Goal: Transaction & Acquisition: Purchase product/service

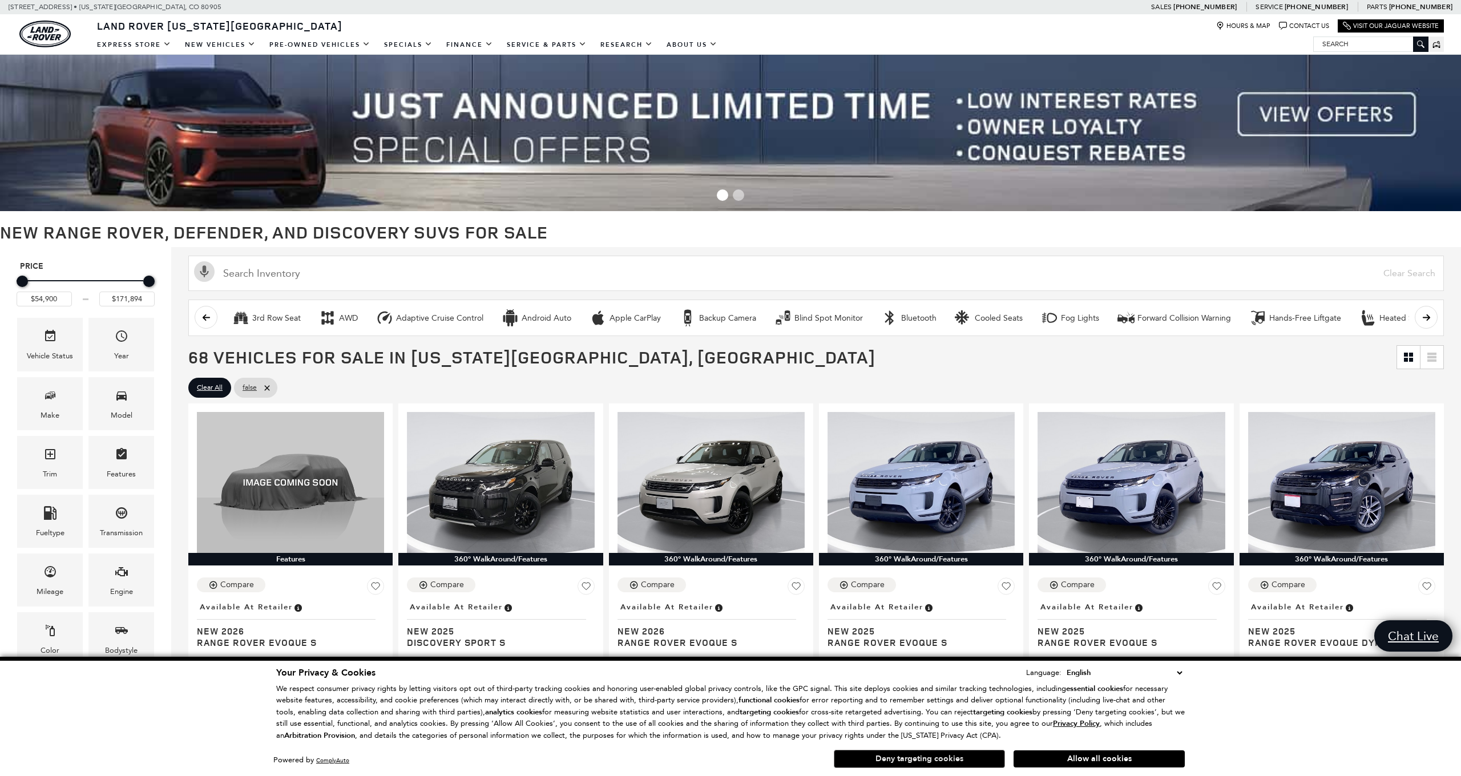
click at [915, 761] on button "Deny targeting cookies" at bounding box center [919, 759] width 171 height 18
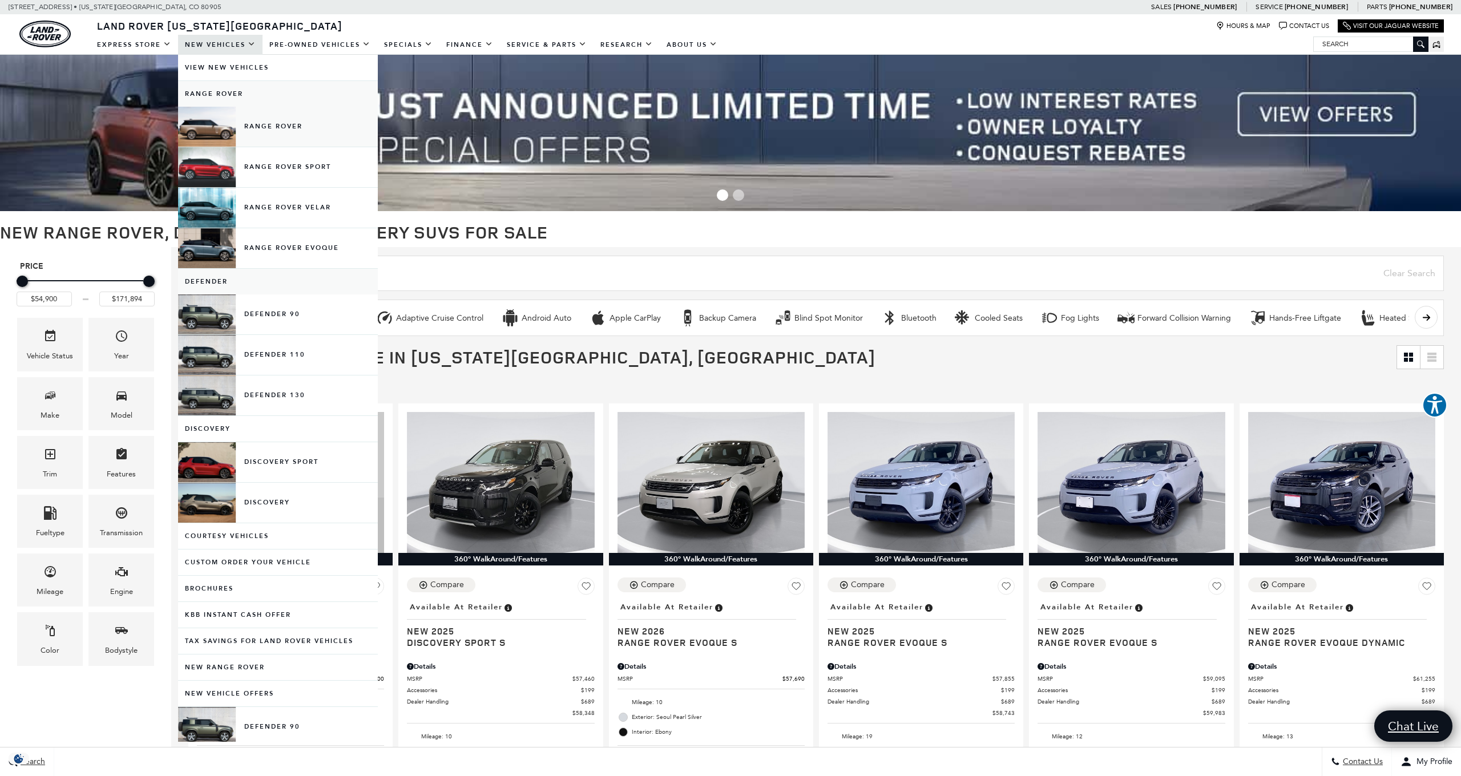
click at [260, 123] on link "Range Rover" at bounding box center [278, 127] width 200 height 40
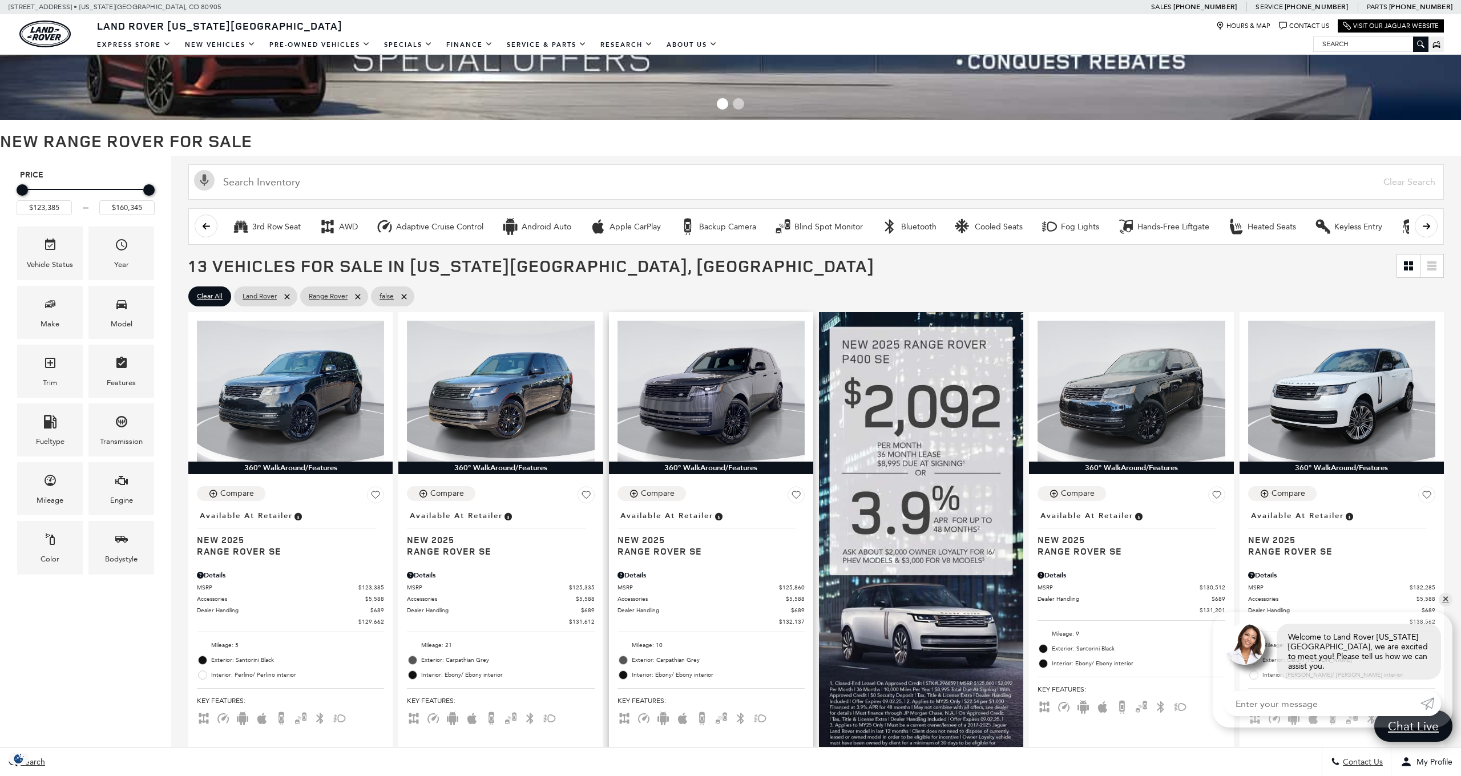
scroll to position [92, 0]
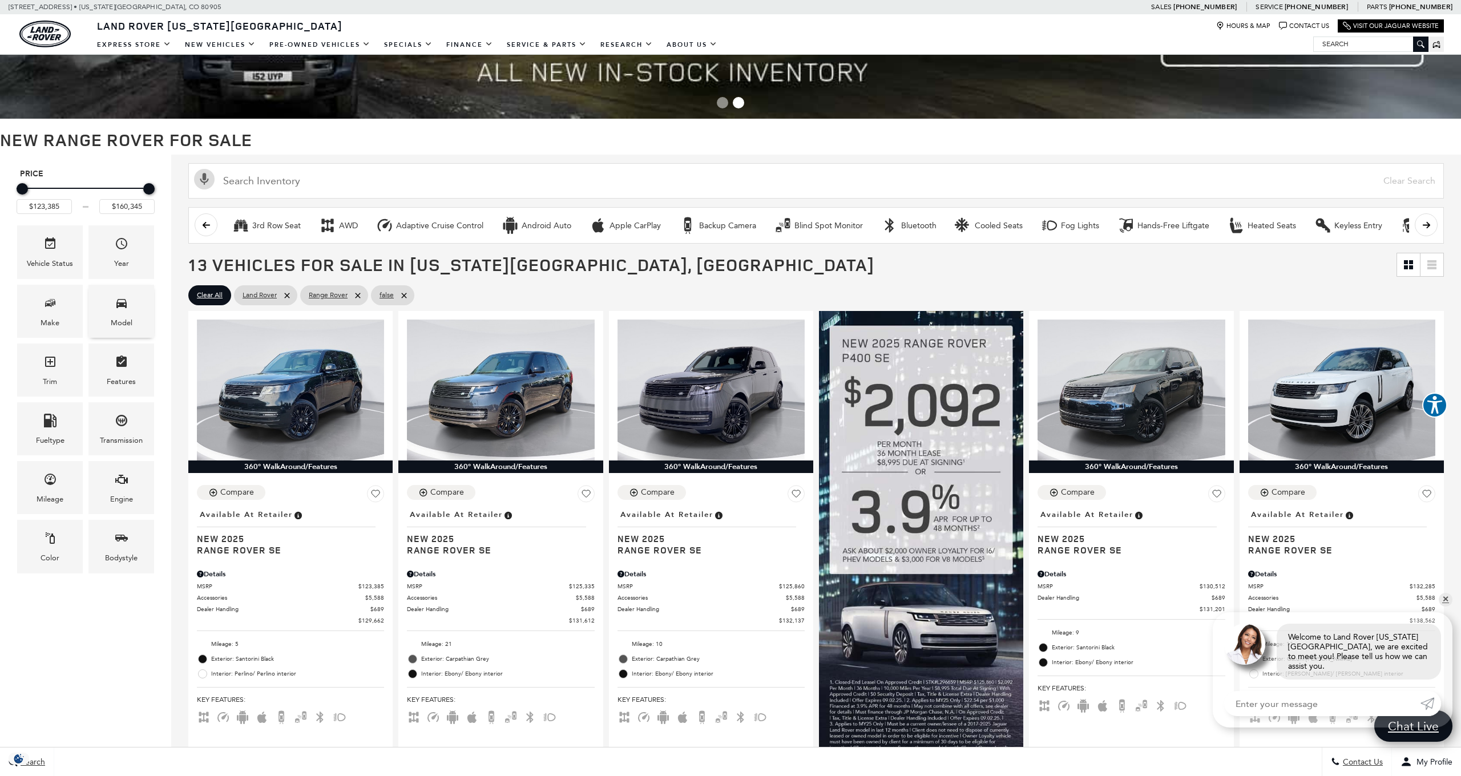
click at [115, 327] on div "Model" at bounding box center [122, 323] width 22 height 13
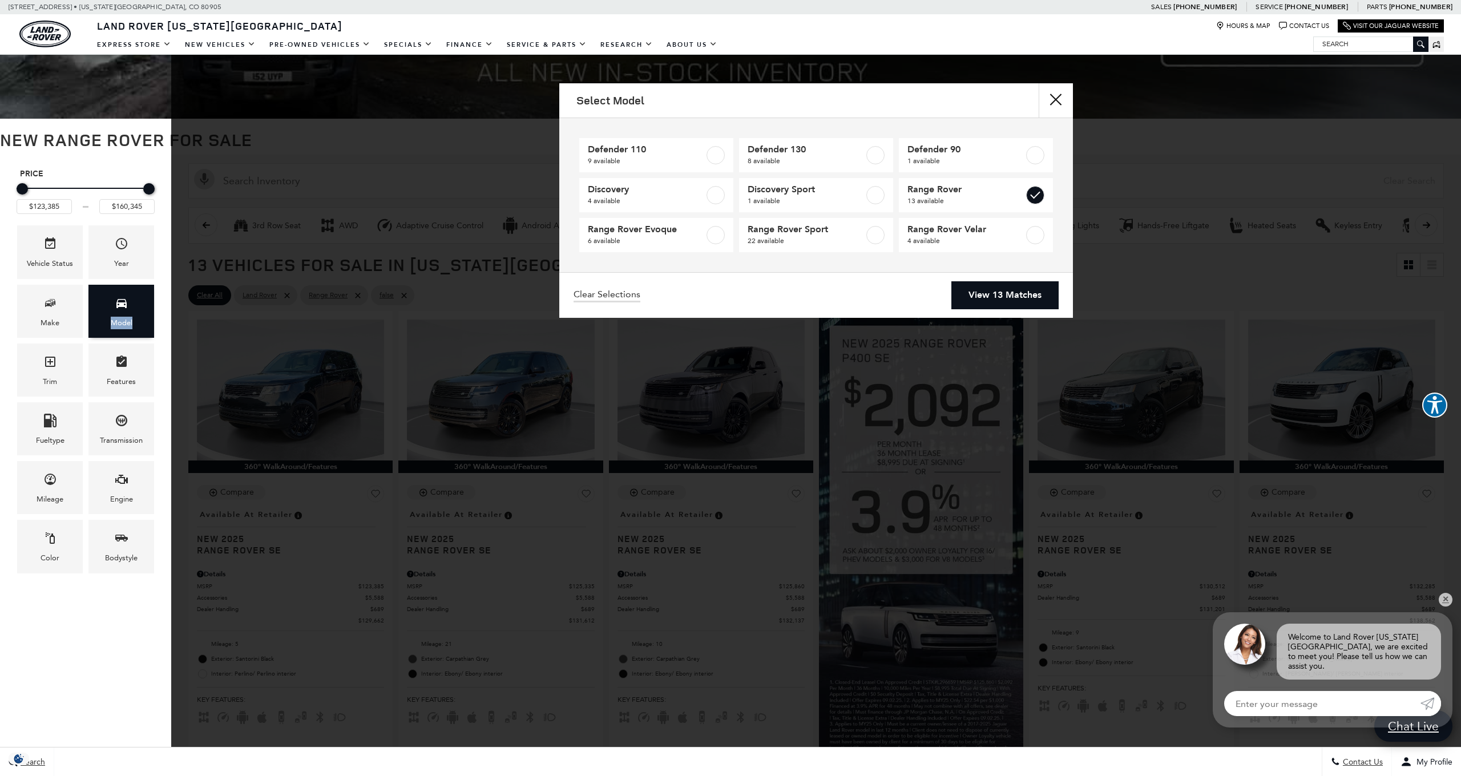
click at [115, 327] on div "Model" at bounding box center [122, 323] width 22 height 13
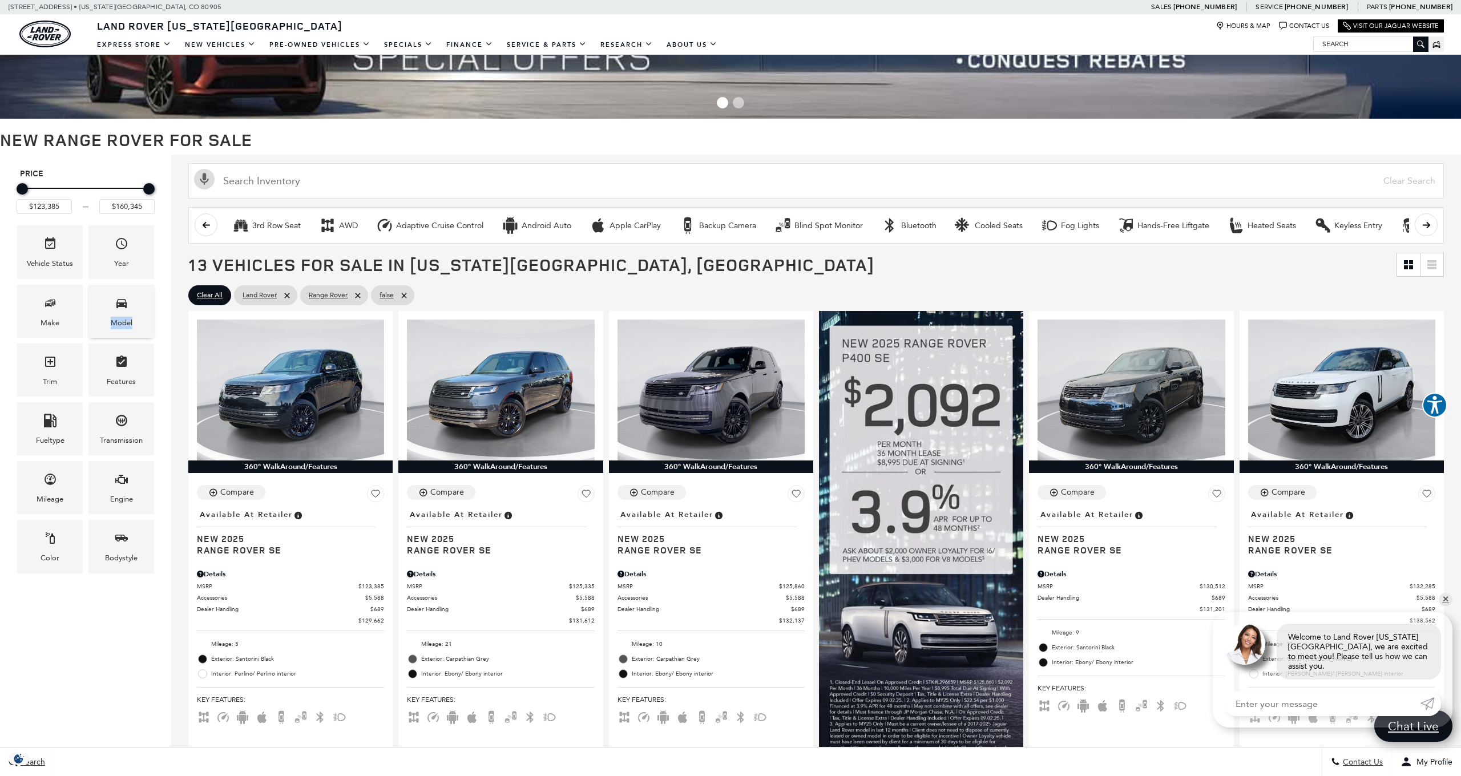
click at [115, 327] on div "Model" at bounding box center [122, 323] width 22 height 13
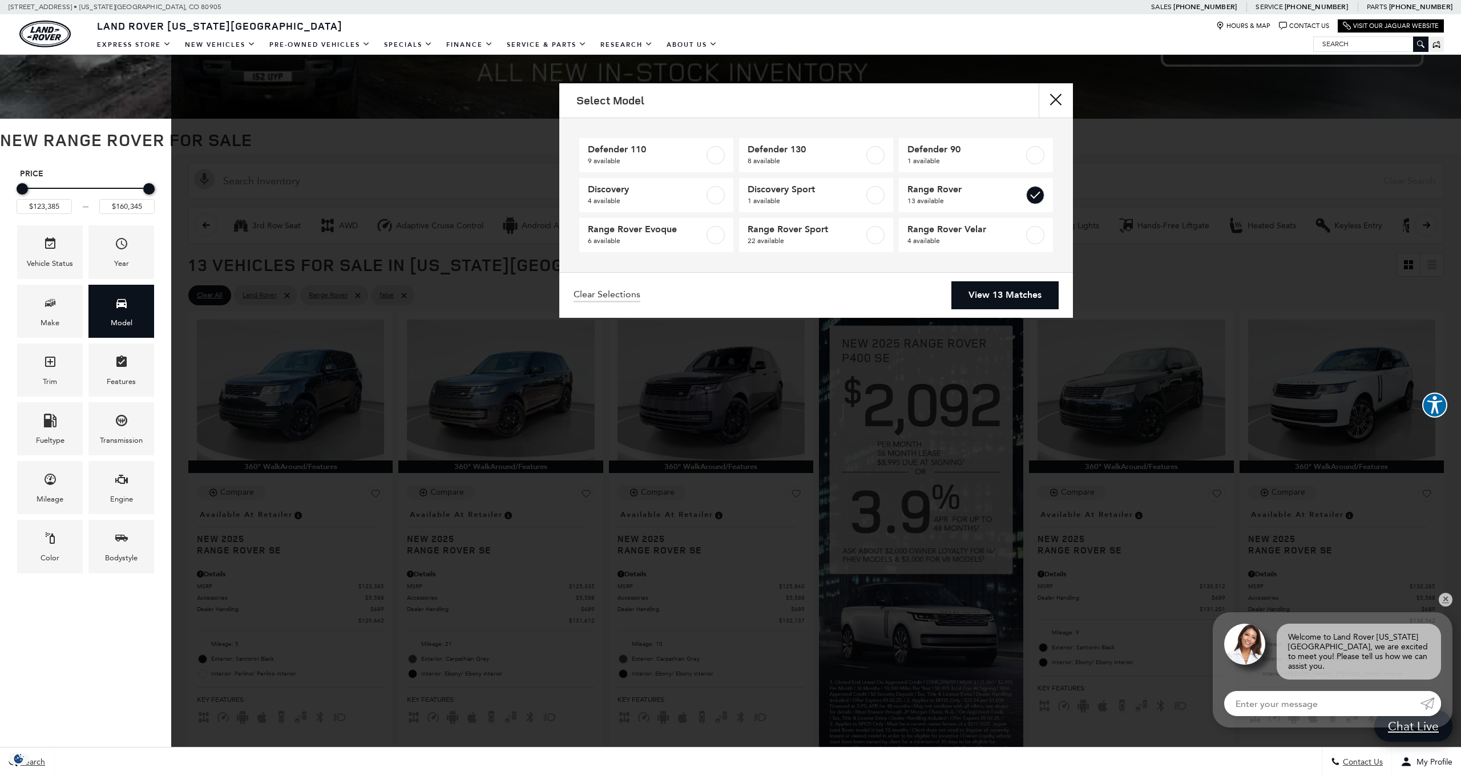
click at [973, 292] on link "View 13 Matches" at bounding box center [1004, 295] width 107 height 28
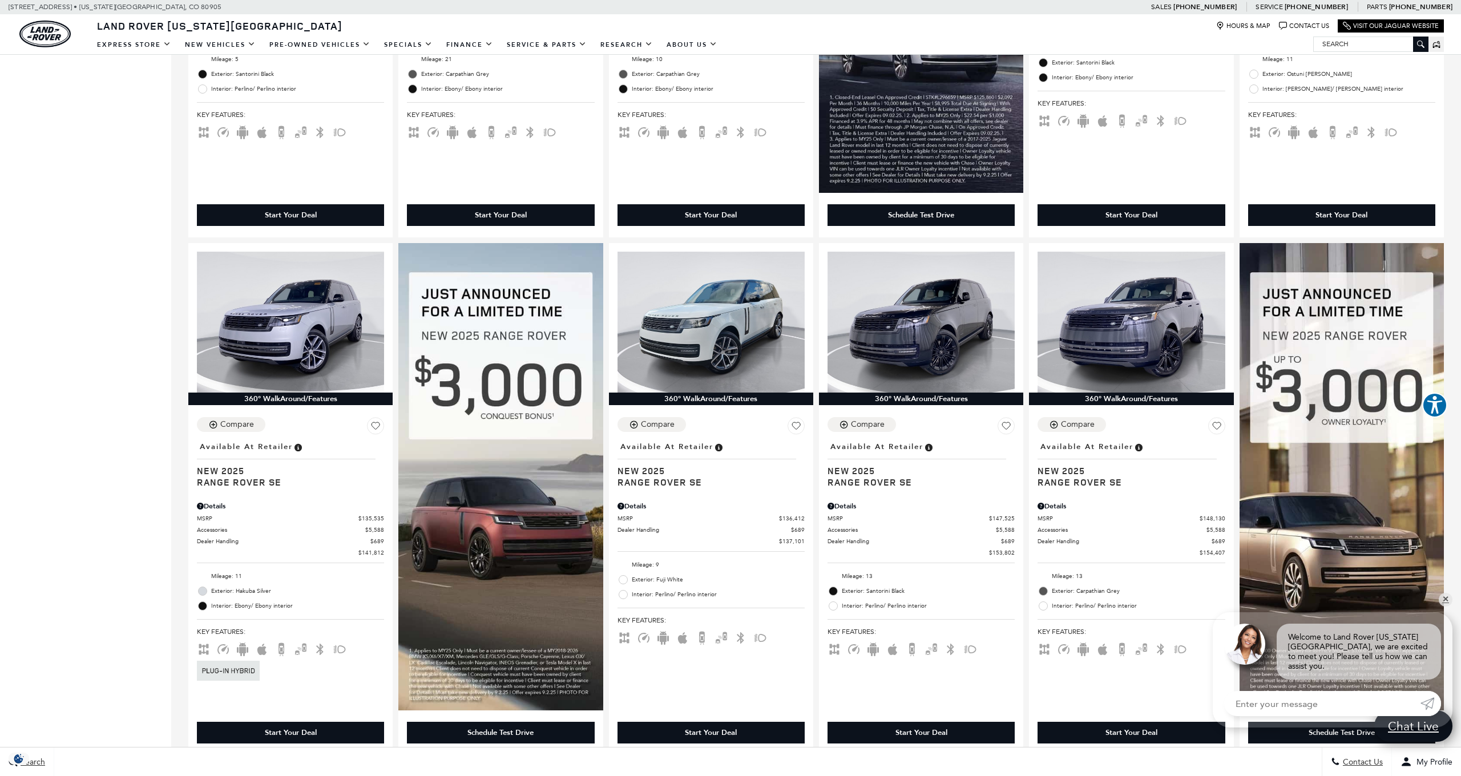
scroll to position [676, 0]
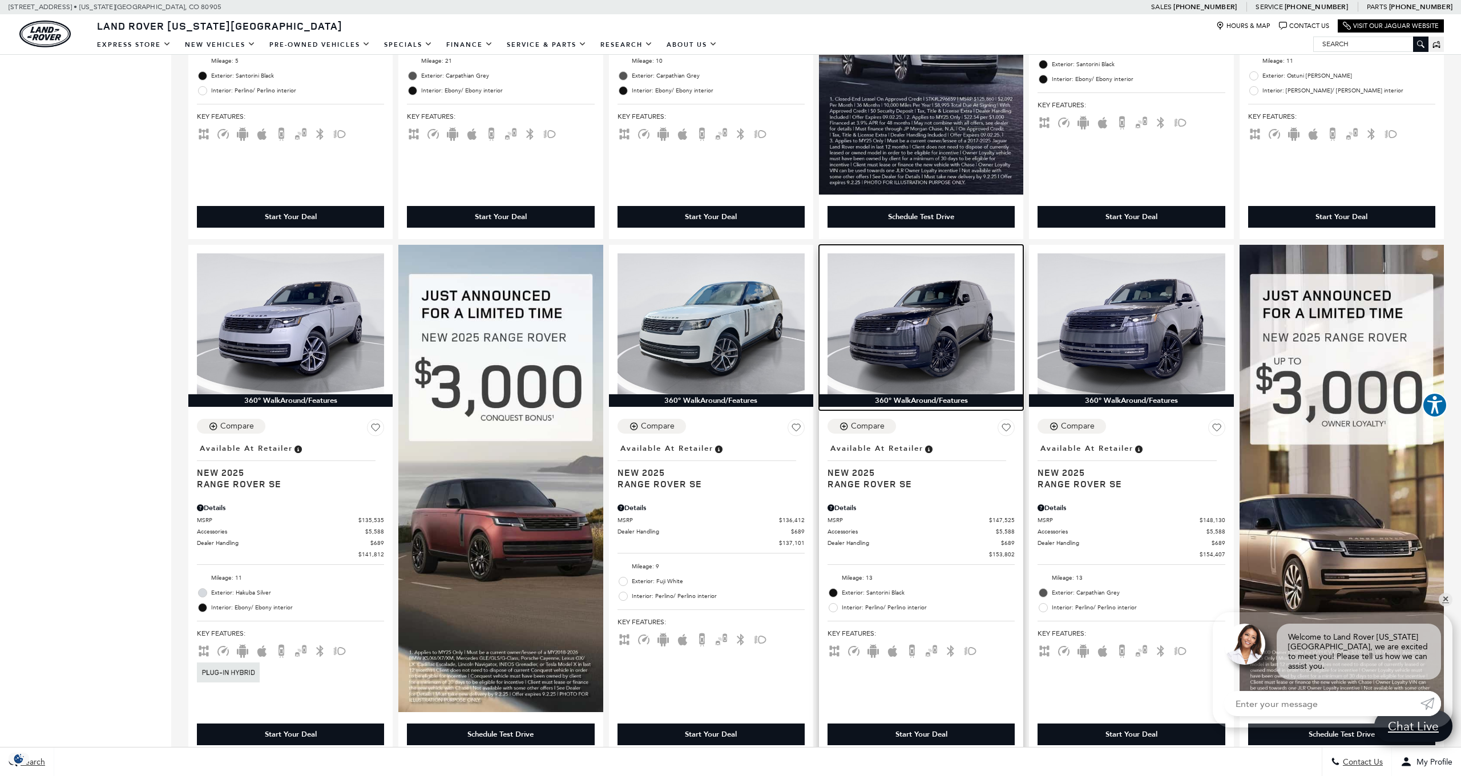
click at [892, 357] on img at bounding box center [920, 323] width 187 height 140
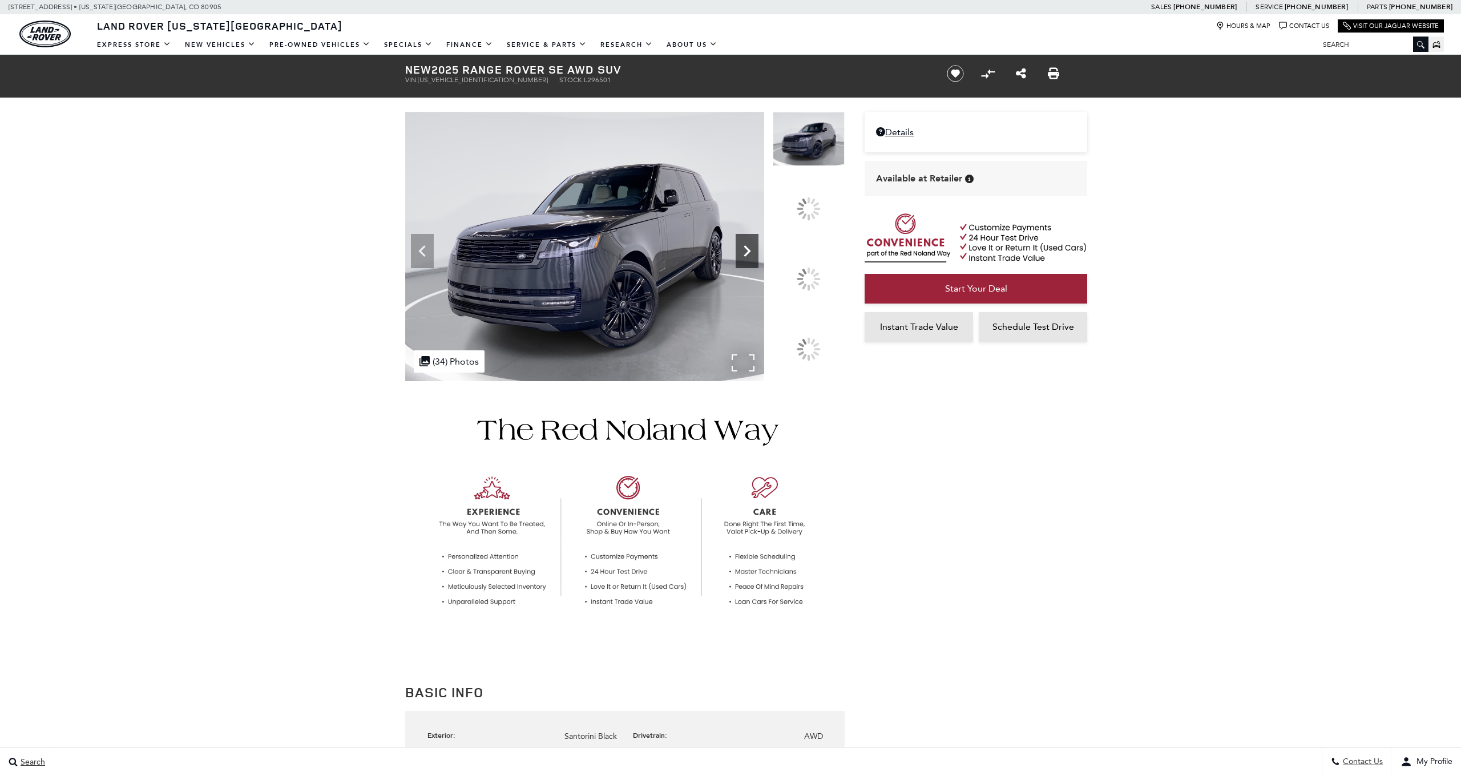
click at [815, 259] on img at bounding box center [809, 258] width 72 height 1
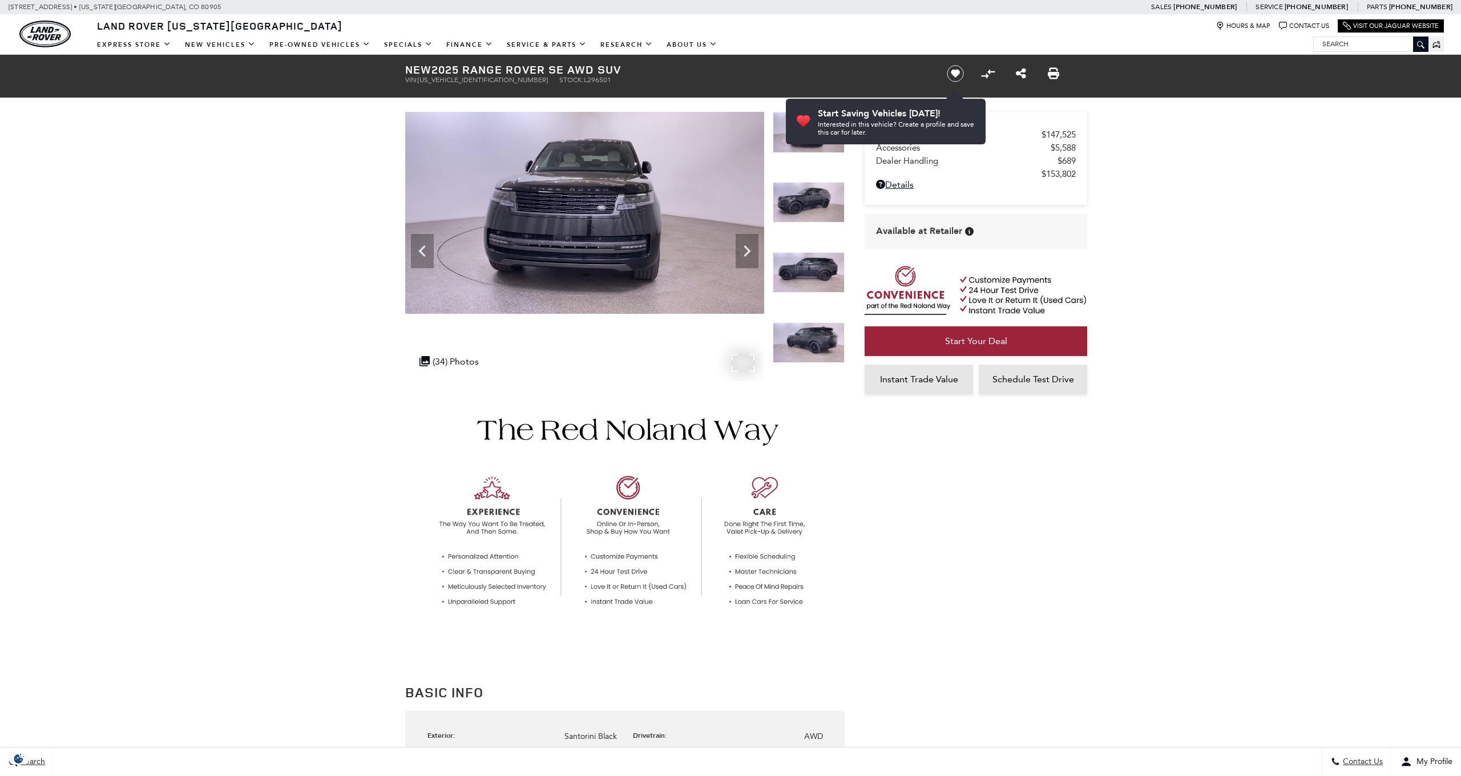
click at [759, 249] on img at bounding box center [584, 213] width 359 height 202
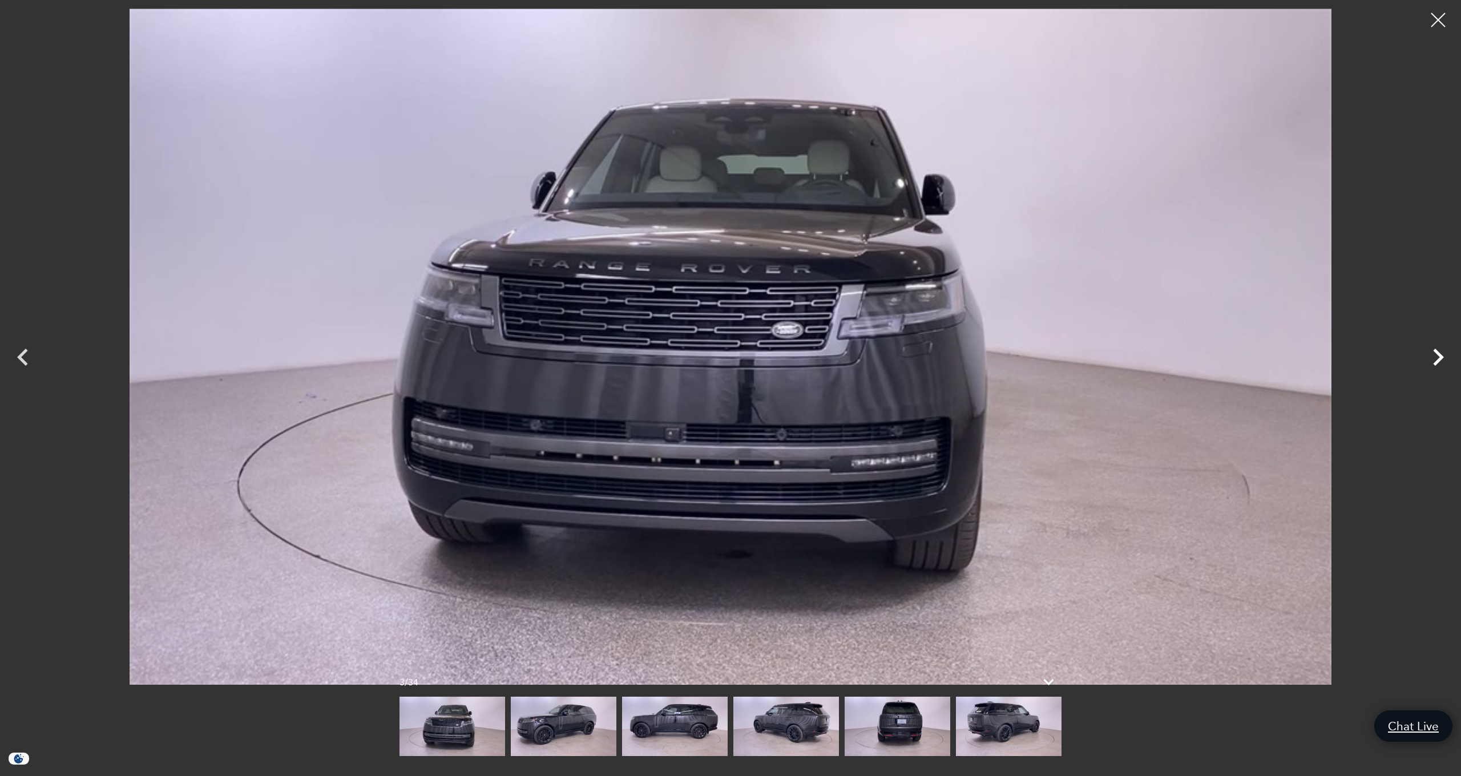
click at [1433, 358] on icon "Next" at bounding box center [1438, 357] width 34 height 34
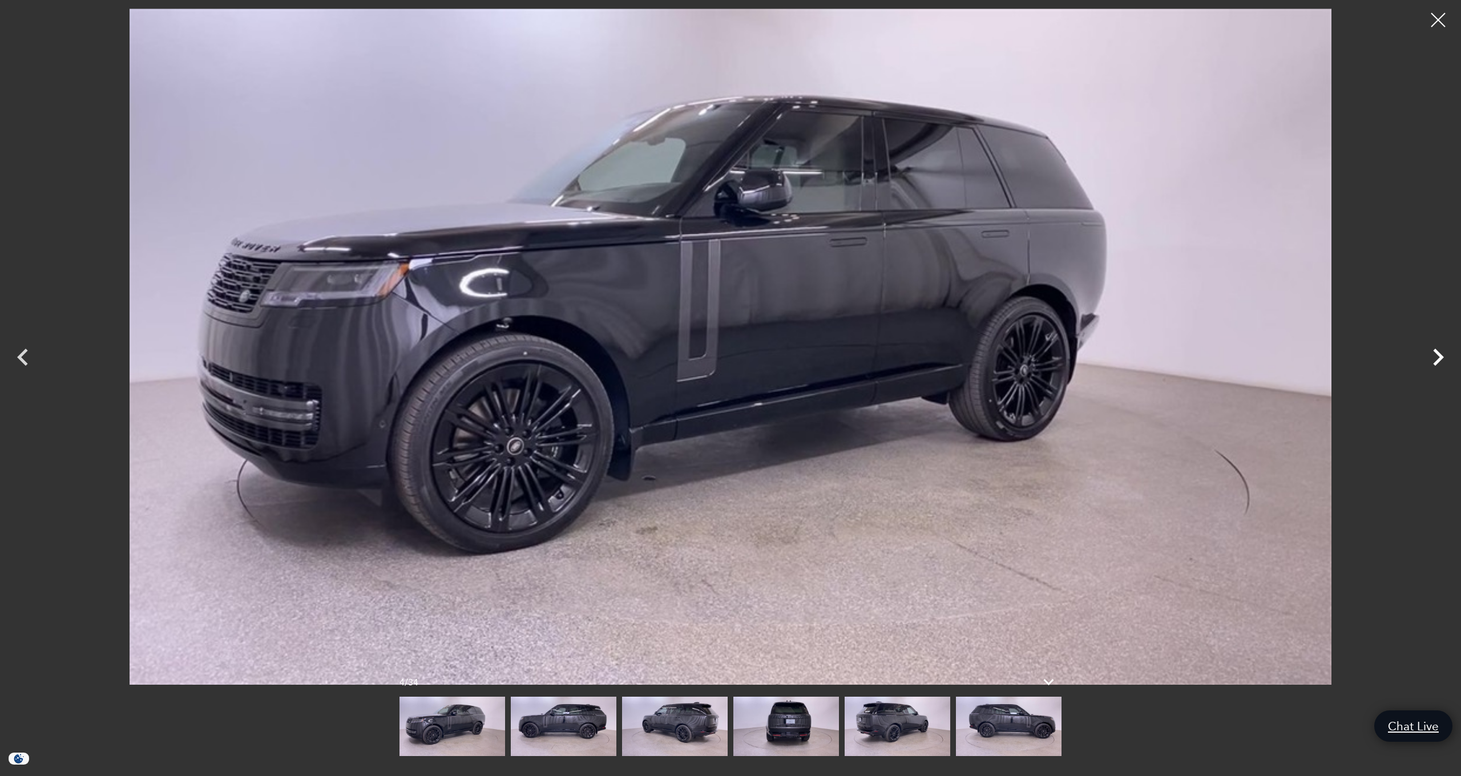
click at [1433, 358] on icon "Next" at bounding box center [1438, 357] width 34 height 34
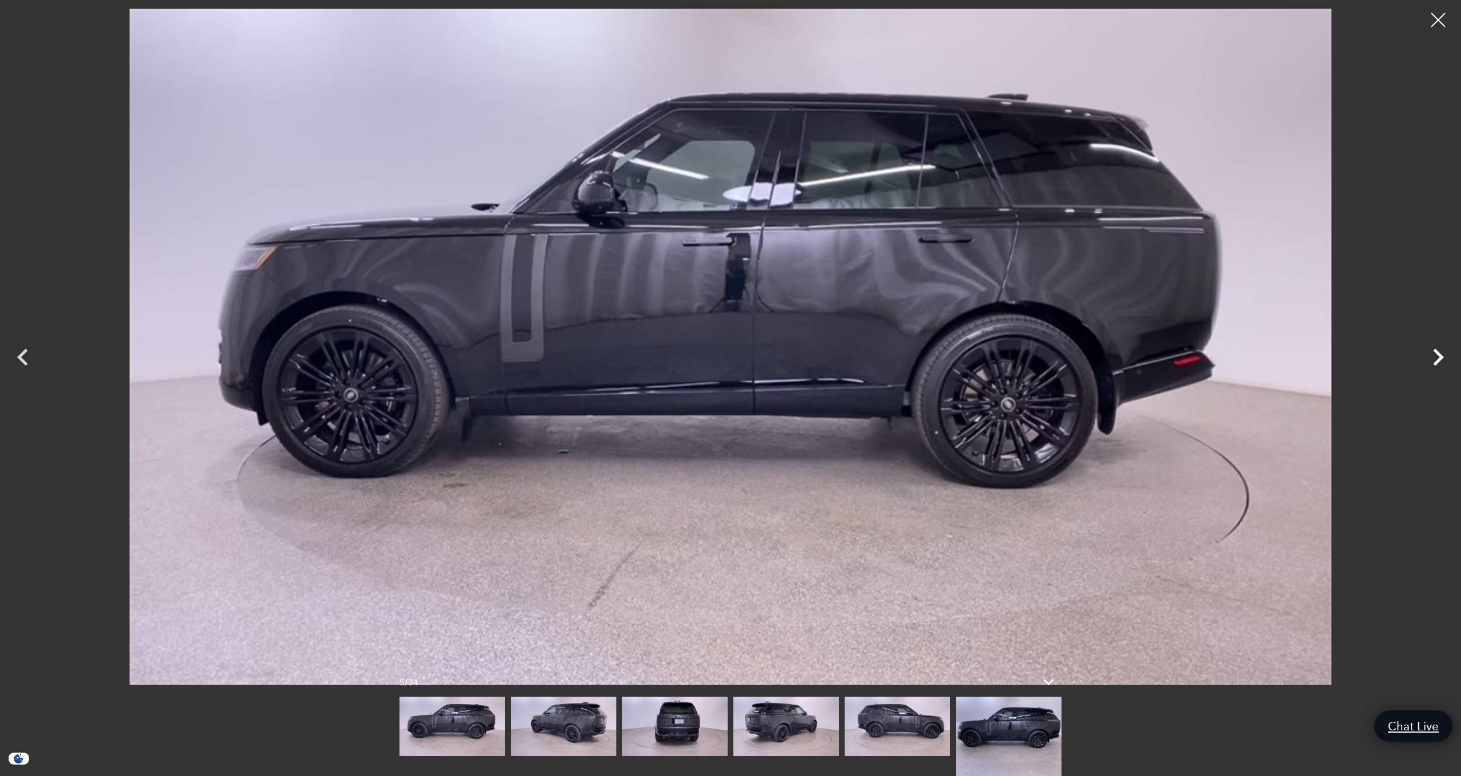
click at [1433, 358] on icon "Next" at bounding box center [1438, 357] width 34 height 34
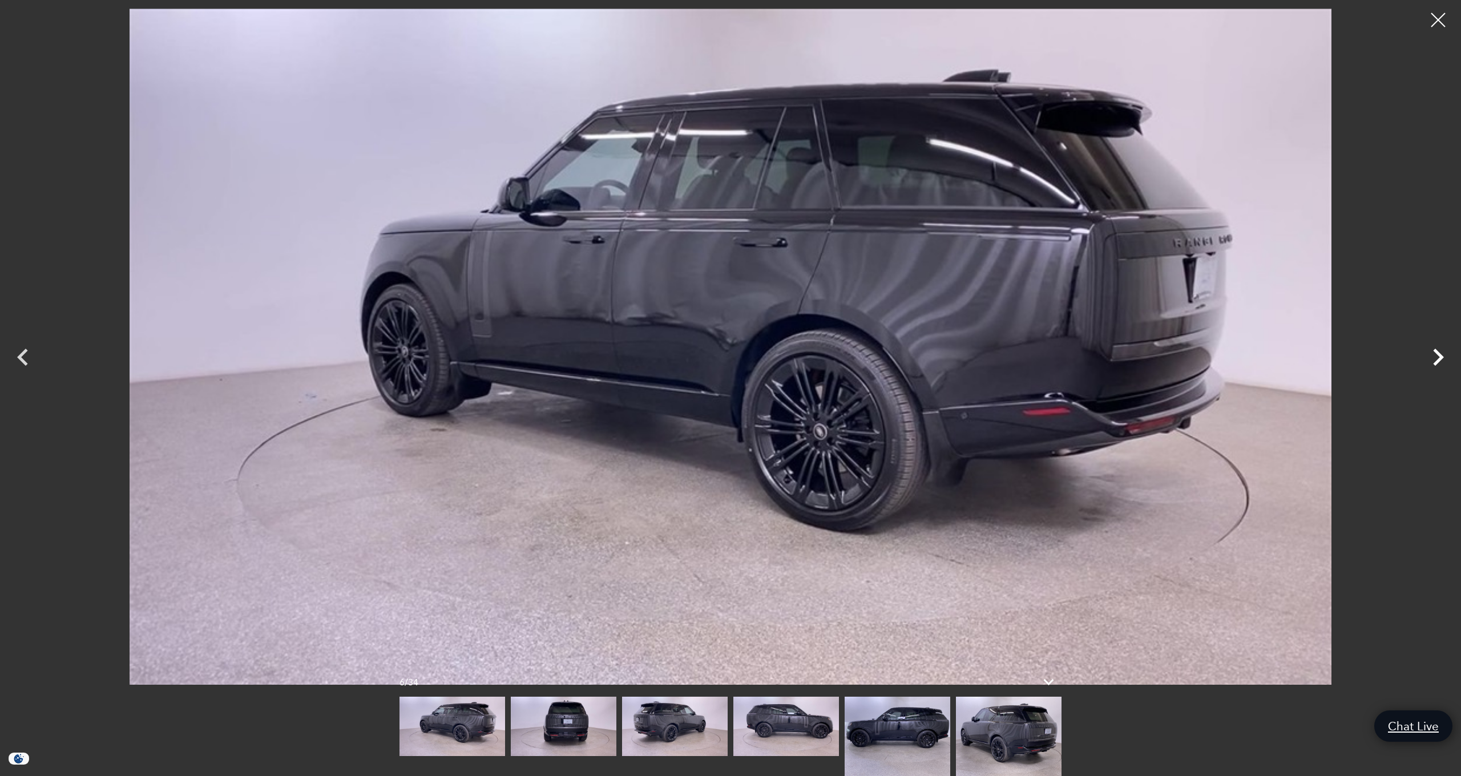
click at [1433, 358] on icon "Next" at bounding box center [1438, 357] width 34 height 34
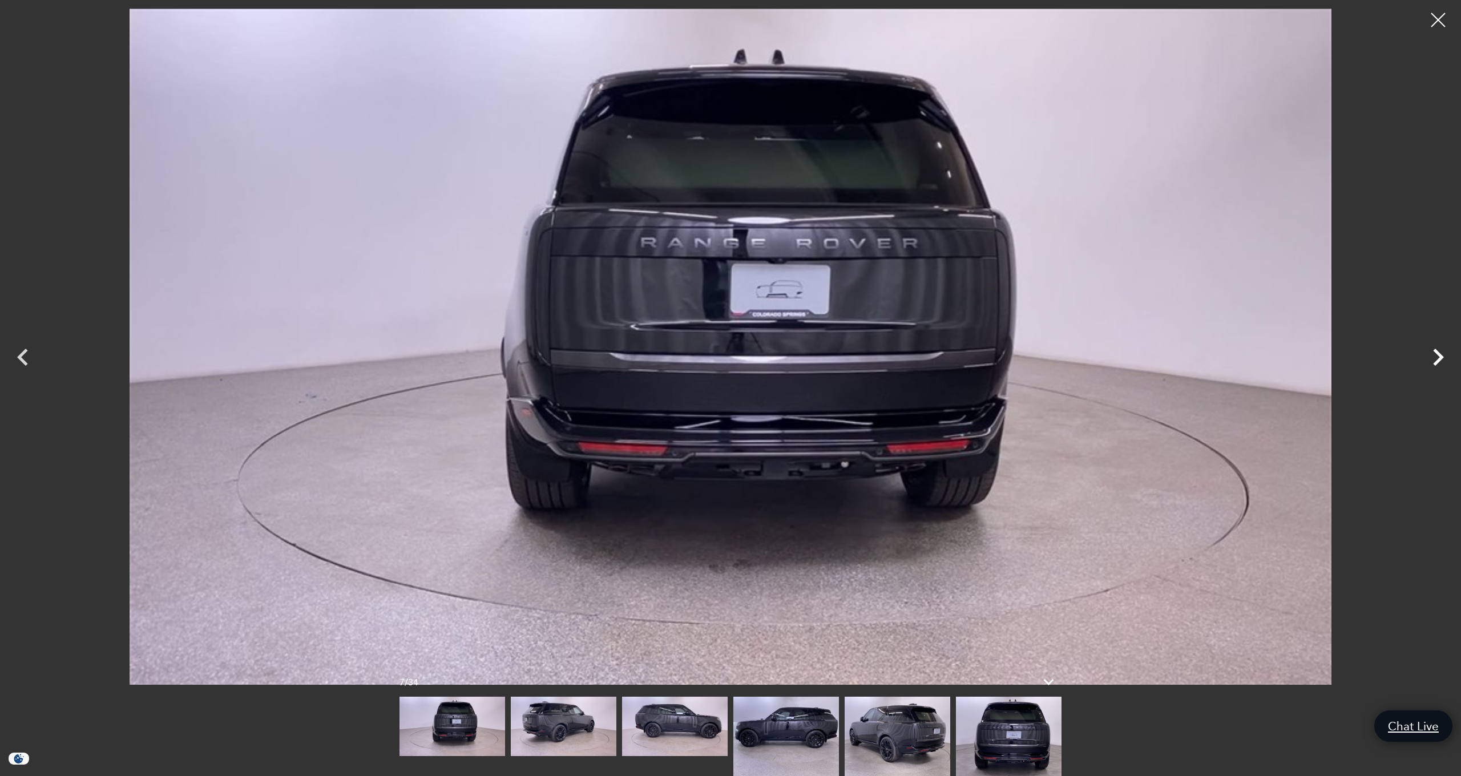
click at [1433, 358] on icon "Next" at bounding box center [1438, 357] width 34 height 34
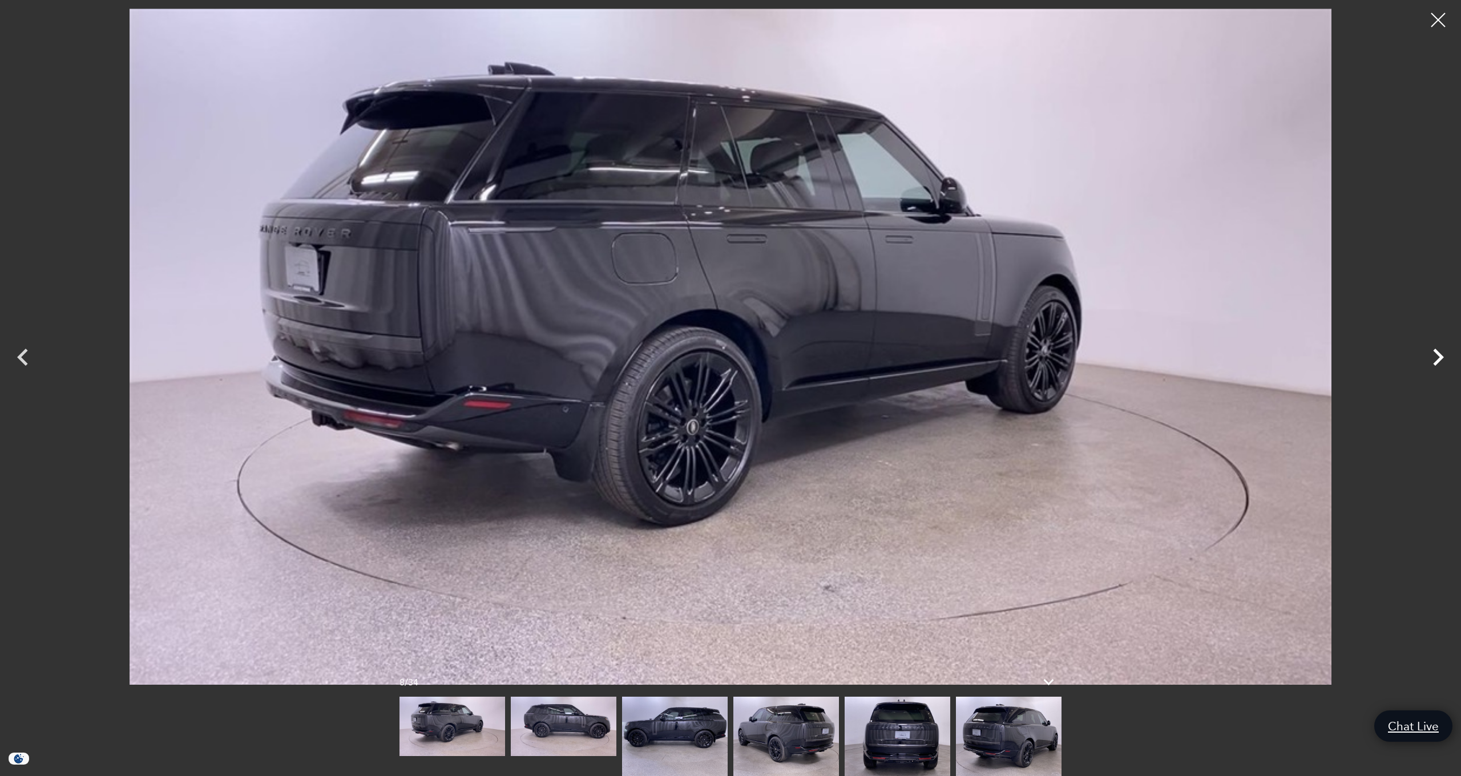
click at [1433, 358] on icon "Next" at bounding box center [1438, 357] width 34 height 34
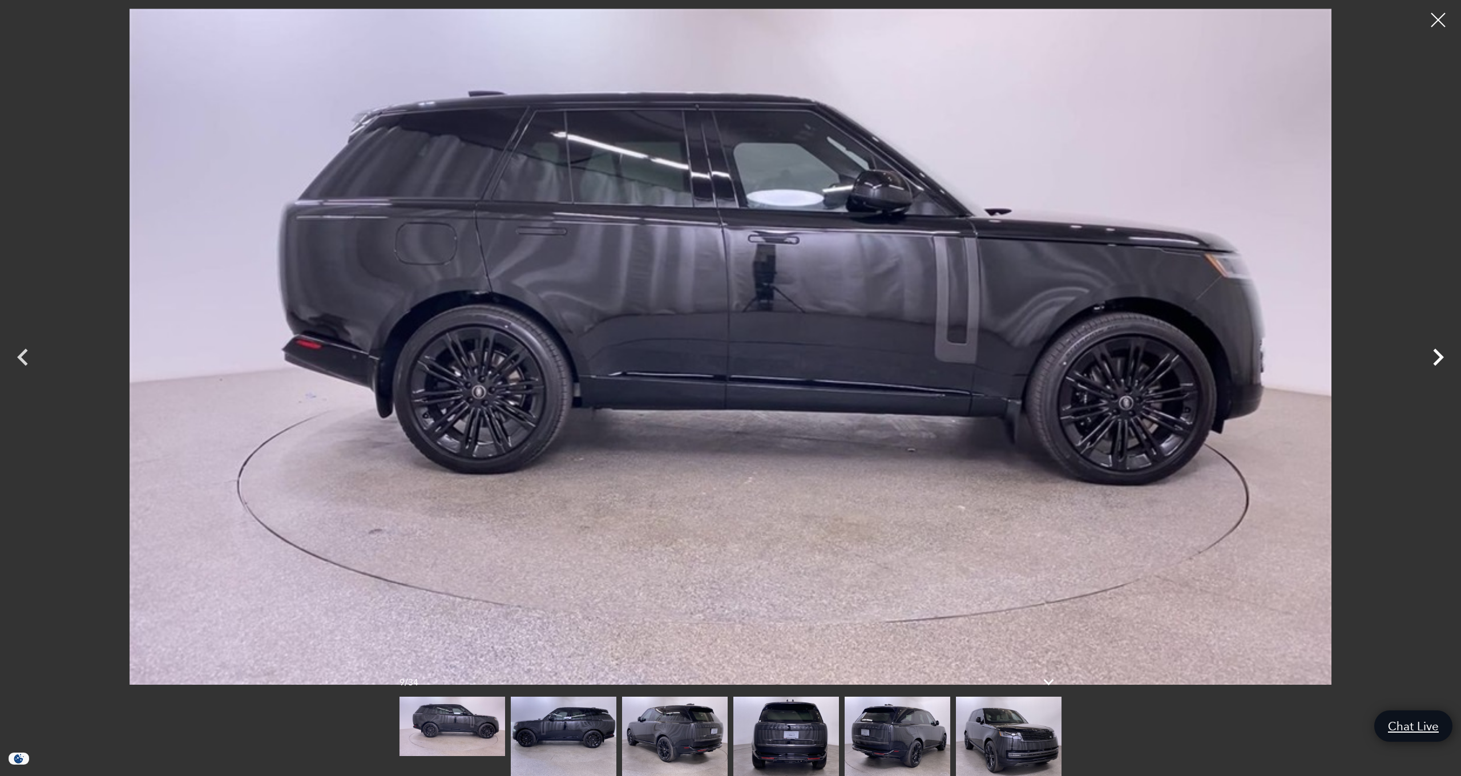
click at [1433, 358] on icon "Next" at bounding box center [1438, 357] width 34 height 34
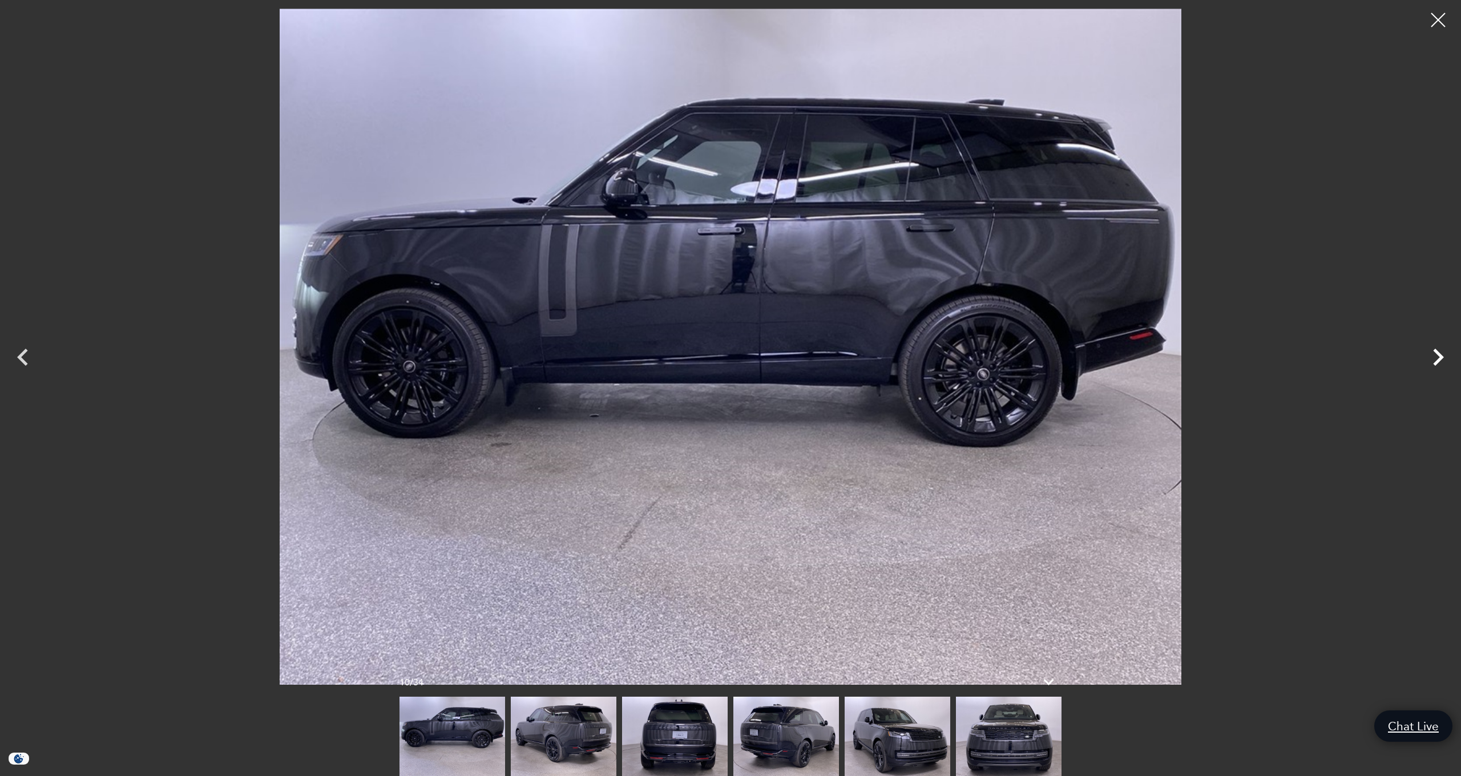
click at [1433, 358] on icon "Next" at bounding box center [1438, 357] width 34 height 34
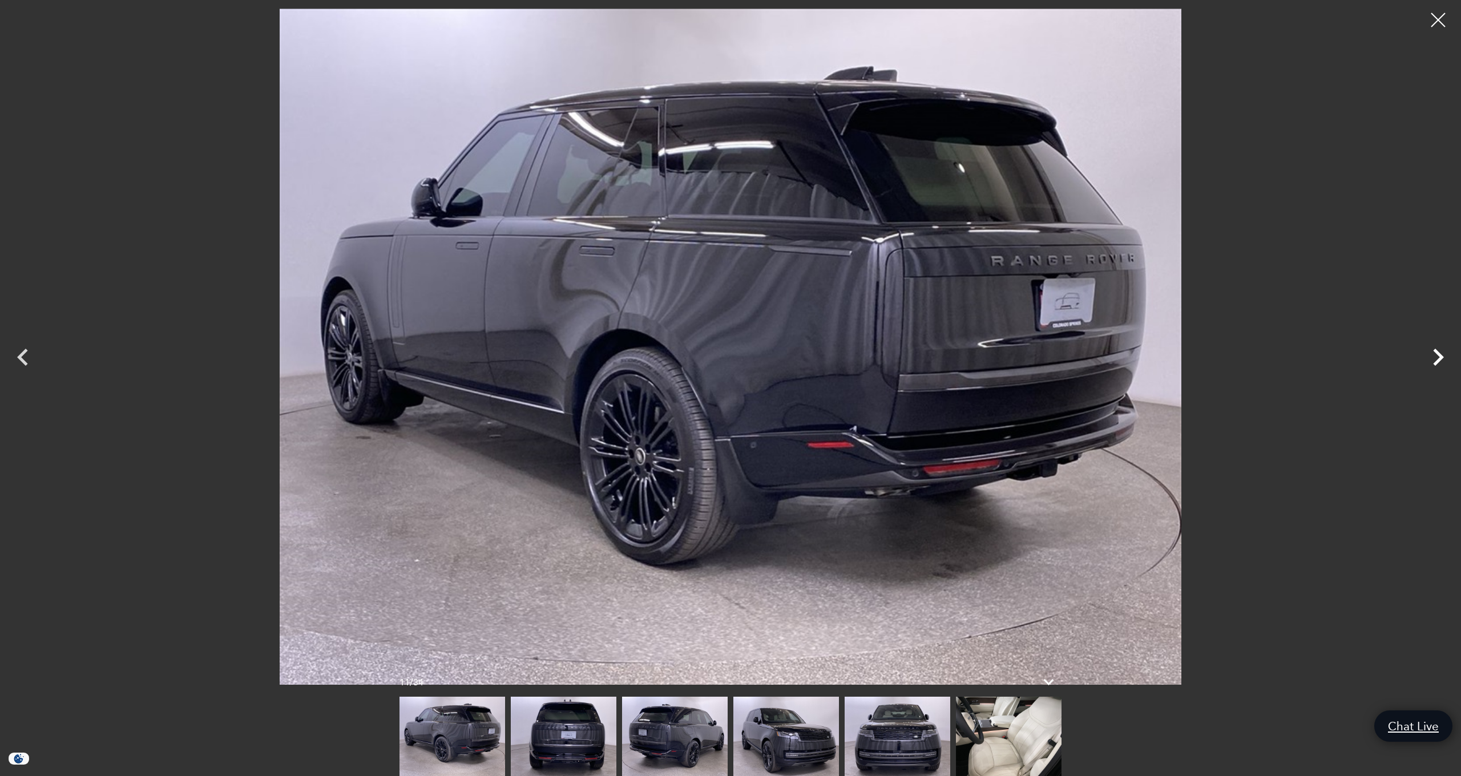
click at [1433, 358] on icon "Next" at bounding box center [1438, 357] width 34 height 34
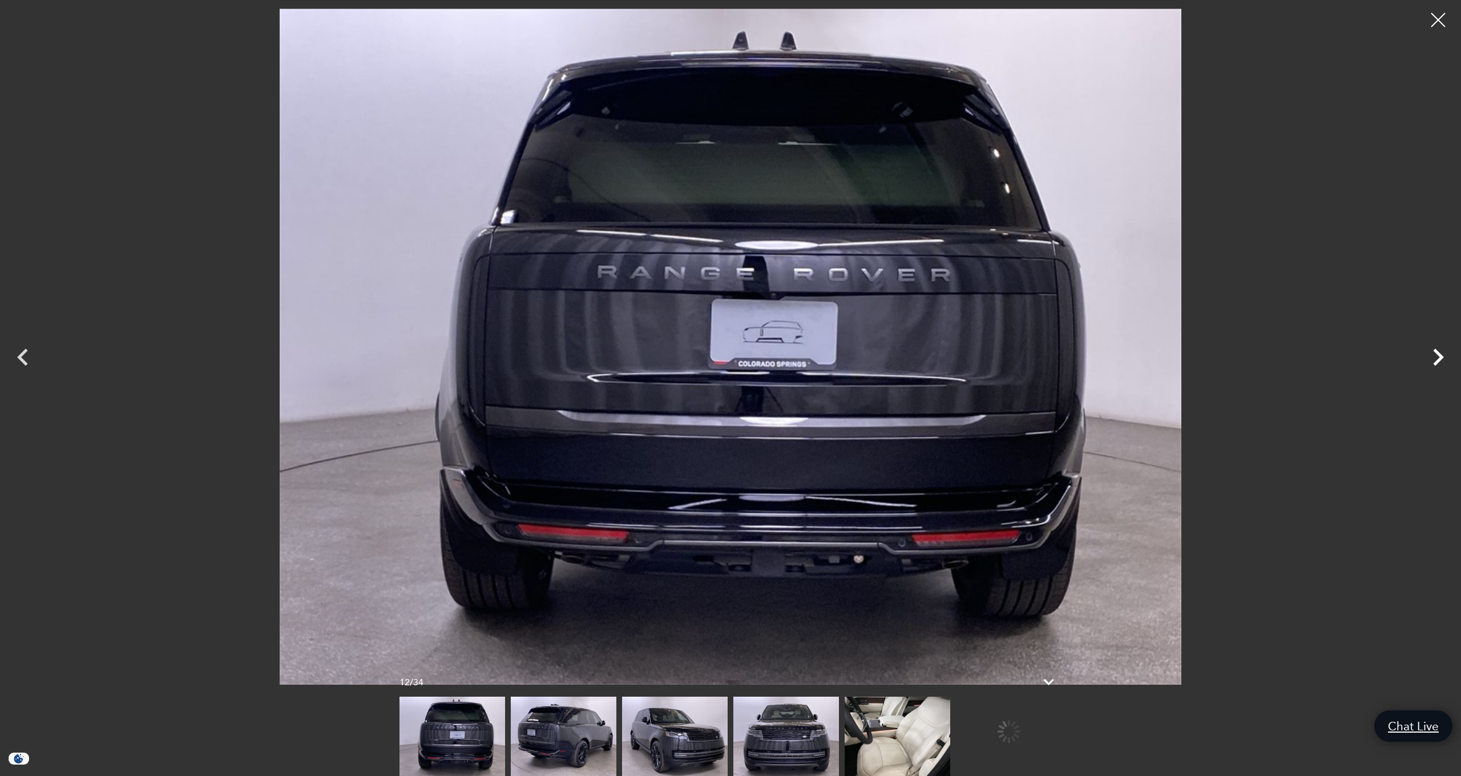
click at [1433, 358] on icon "Next" at bounding box center [1438, 357] width 34 height 34
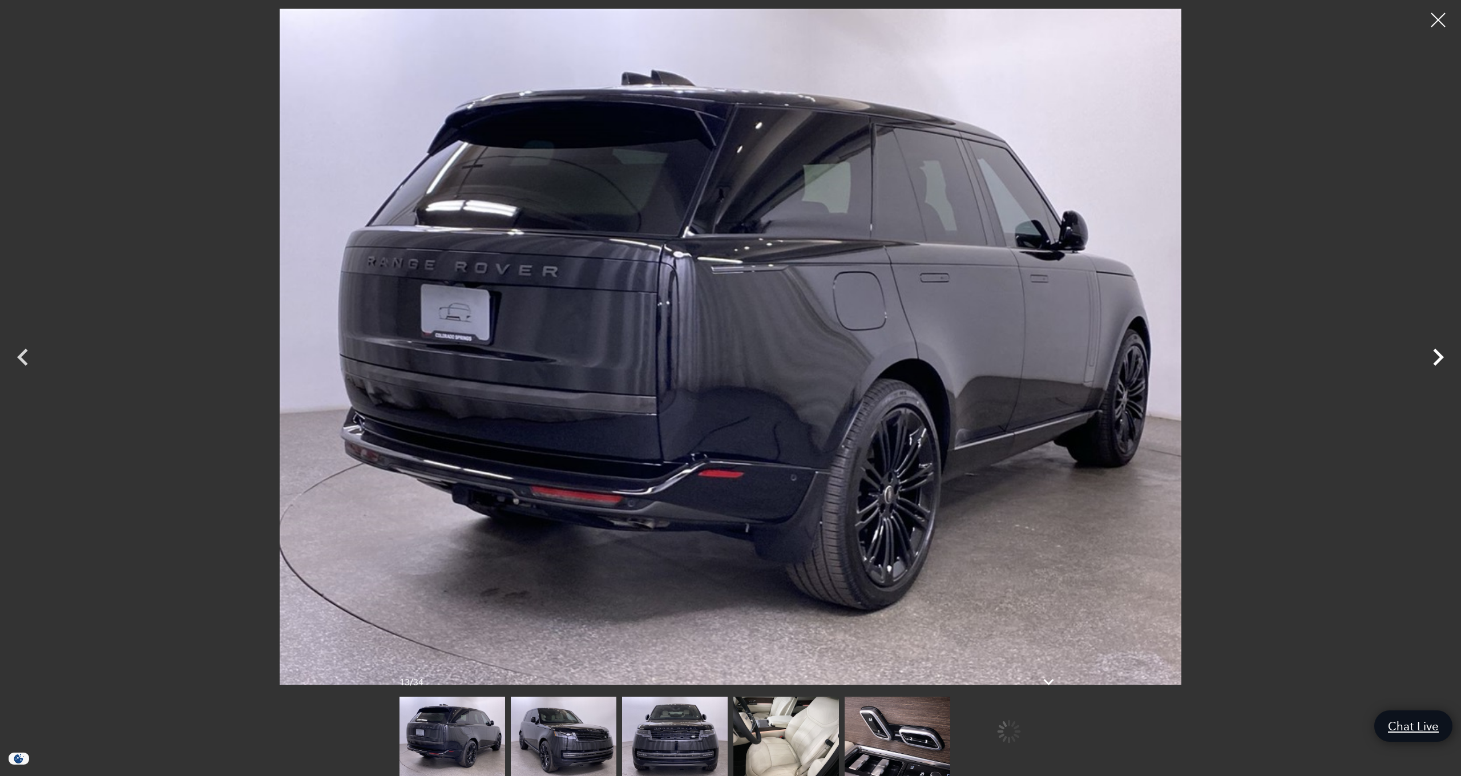
click at [1433, 358] on icon "Next" at bounding box center [1438, 357] width 34 height 34
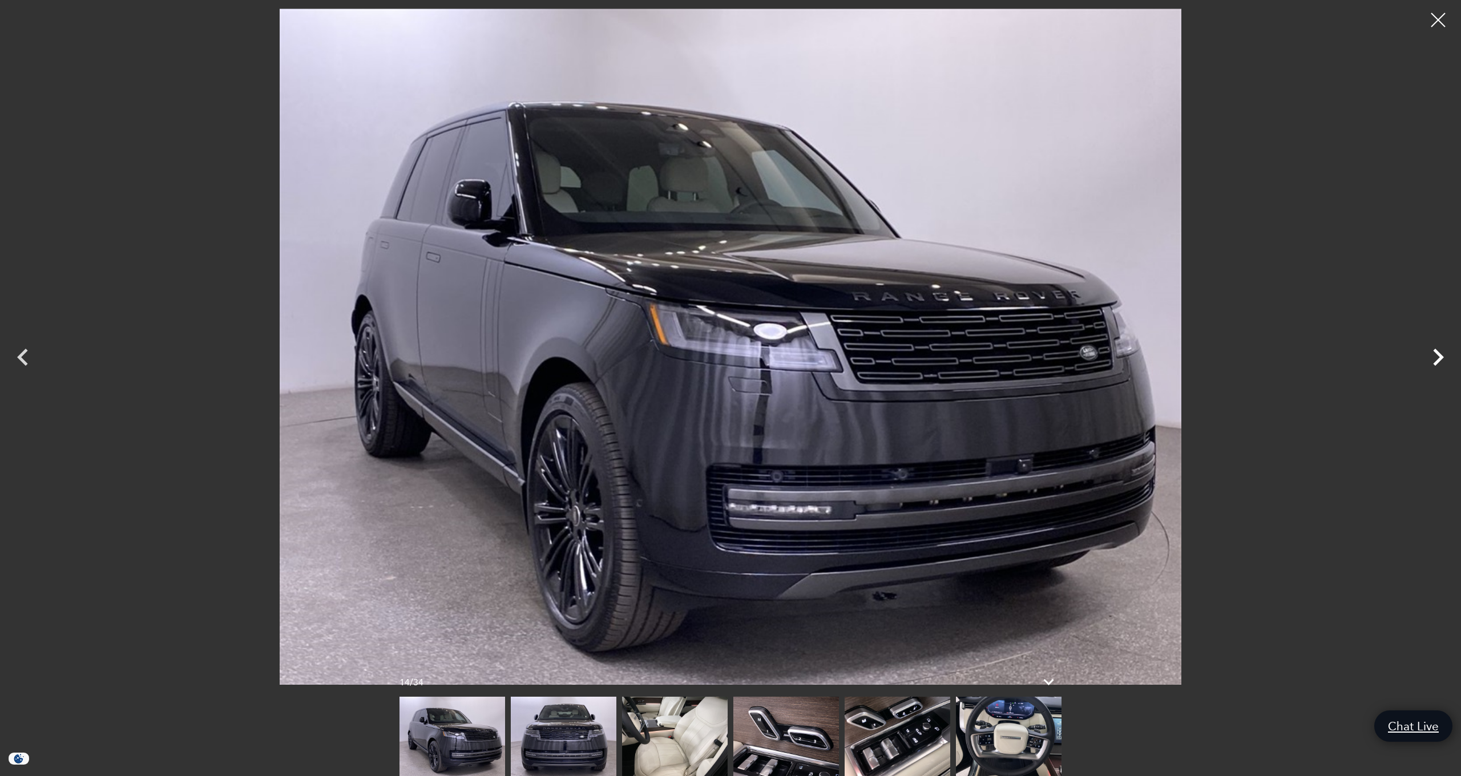
click at [1433, 358] on icon "Next" at bounding box center [1438, 357] width 34 height 34
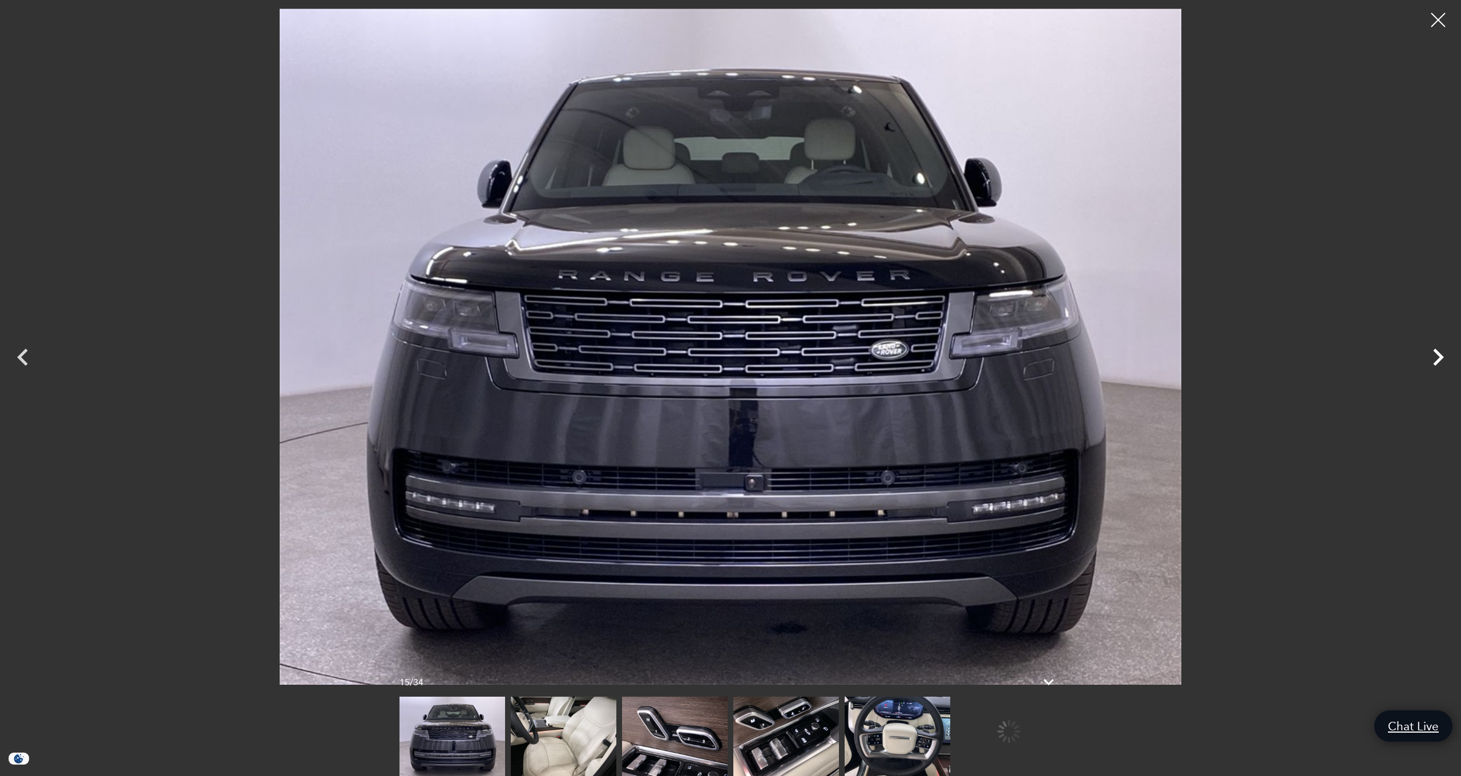
click at [1433, 358] on icon "Next" at bounding box center [1438, 357] width 34 height 34
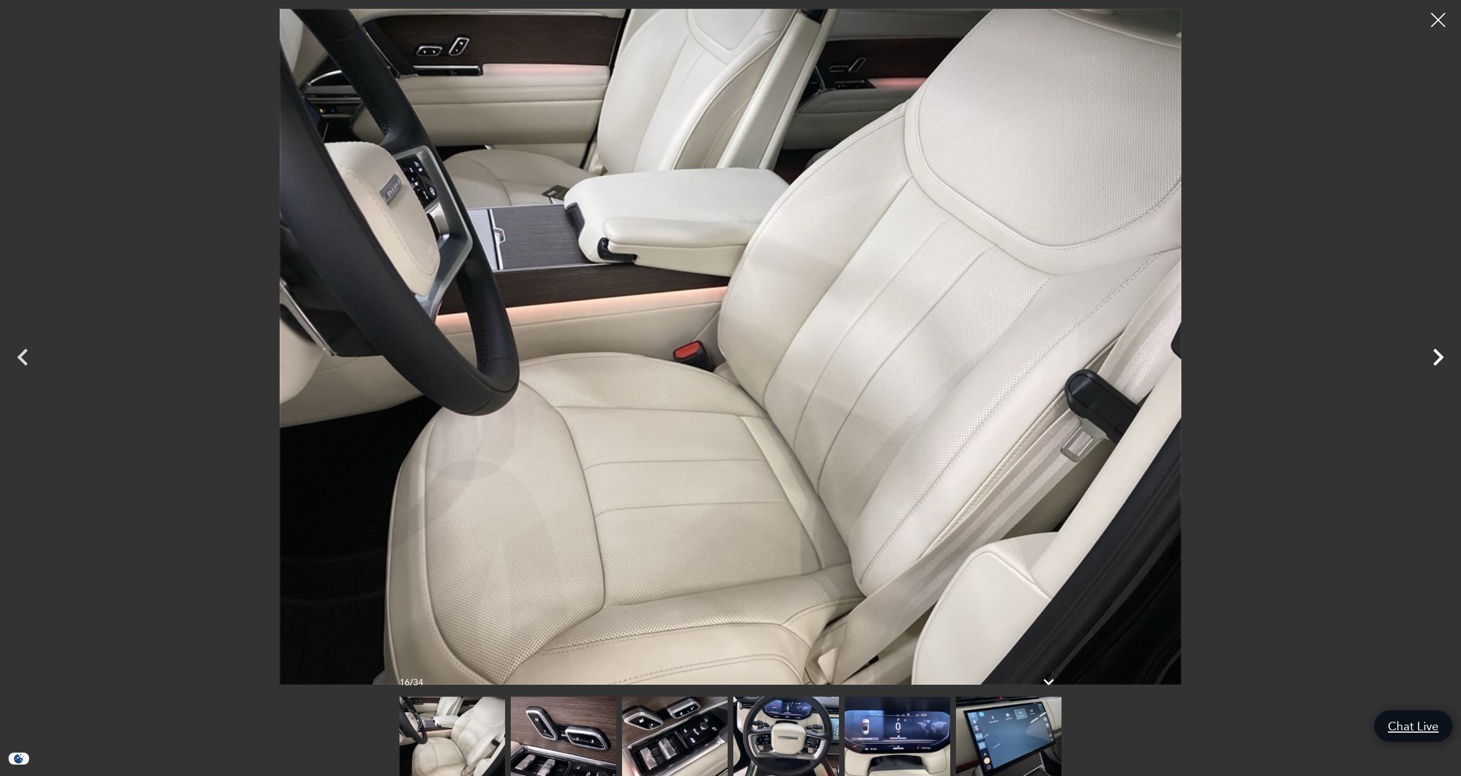
click at [1433, 358] on icon "Next" at bounding box center [1438, 357] width 34 height 34
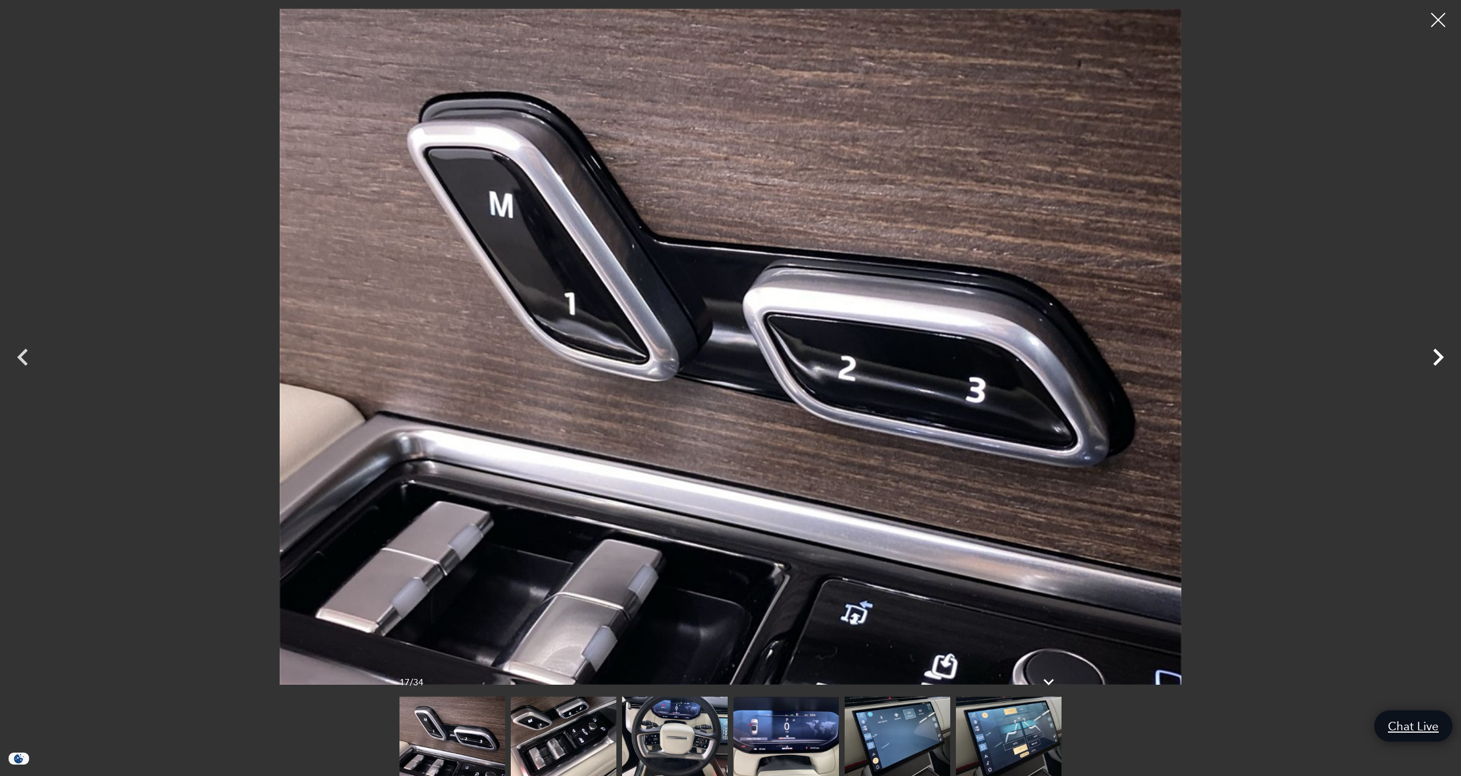
click at [1433, 358] on icon "Next" at bounding box center [1438, 357] width 34 height 34
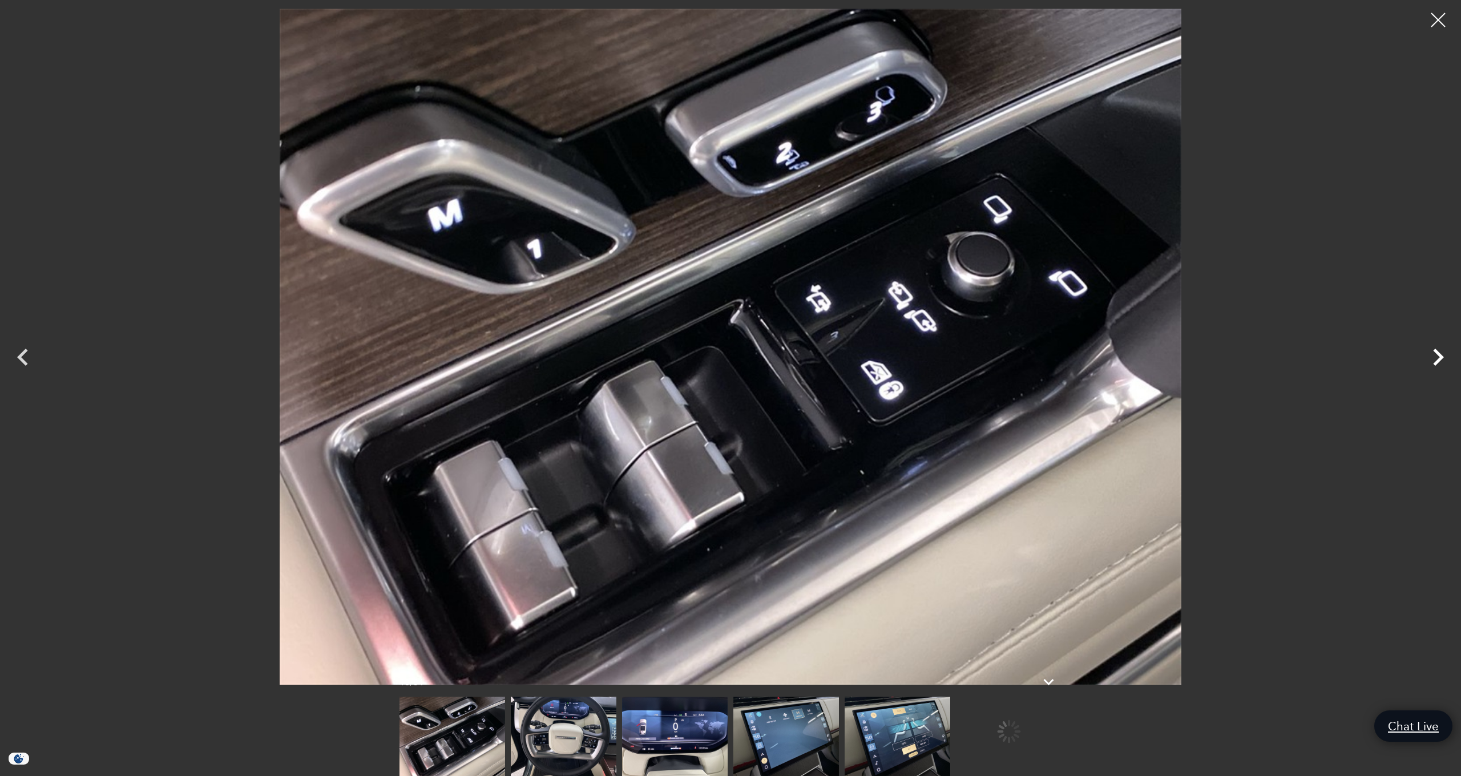
click at [1433, 358] on icon "Next" at bounding box center [1438, 357] width 34 height 34
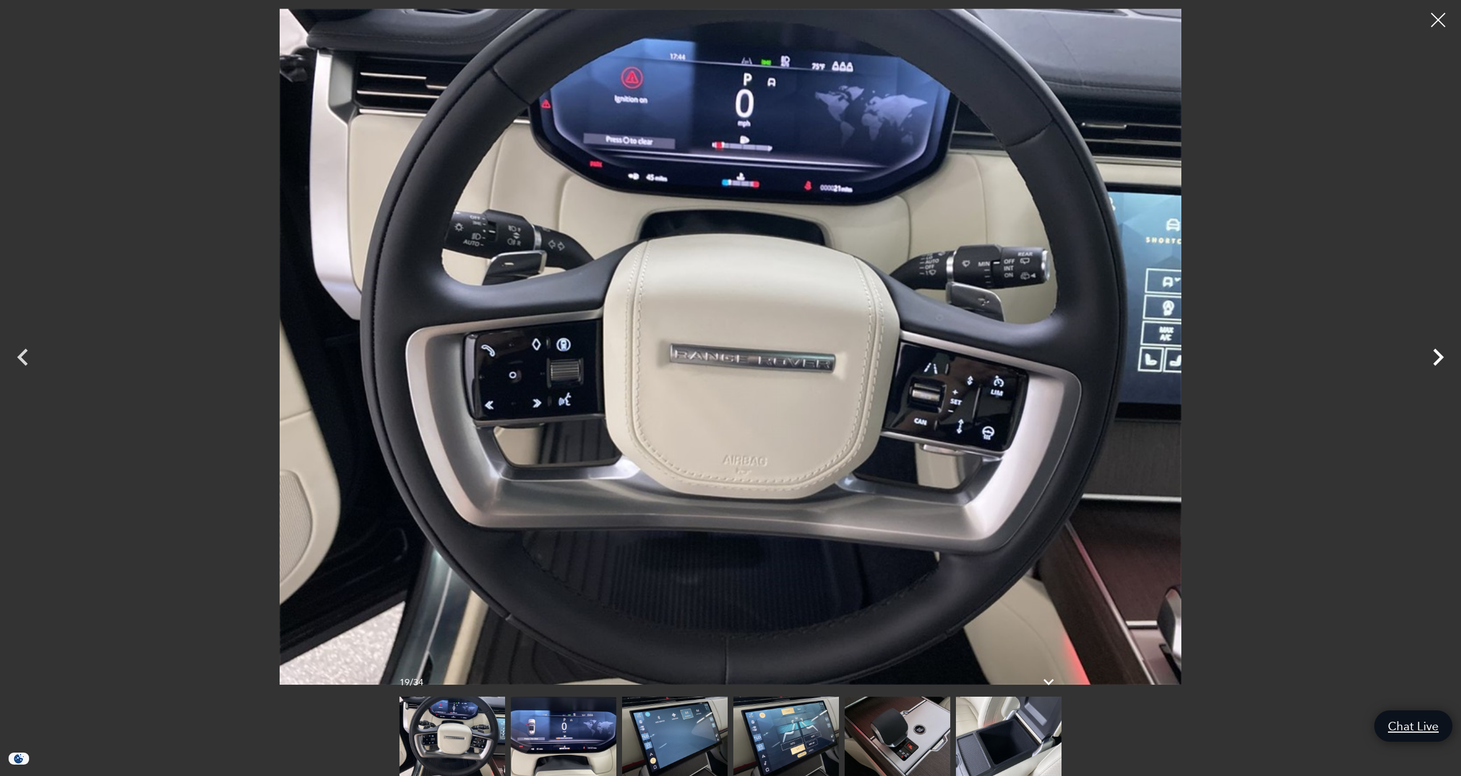
click at [1433, 358] on icon "Next" at bounding box center [1438, 357] width 34 height 34
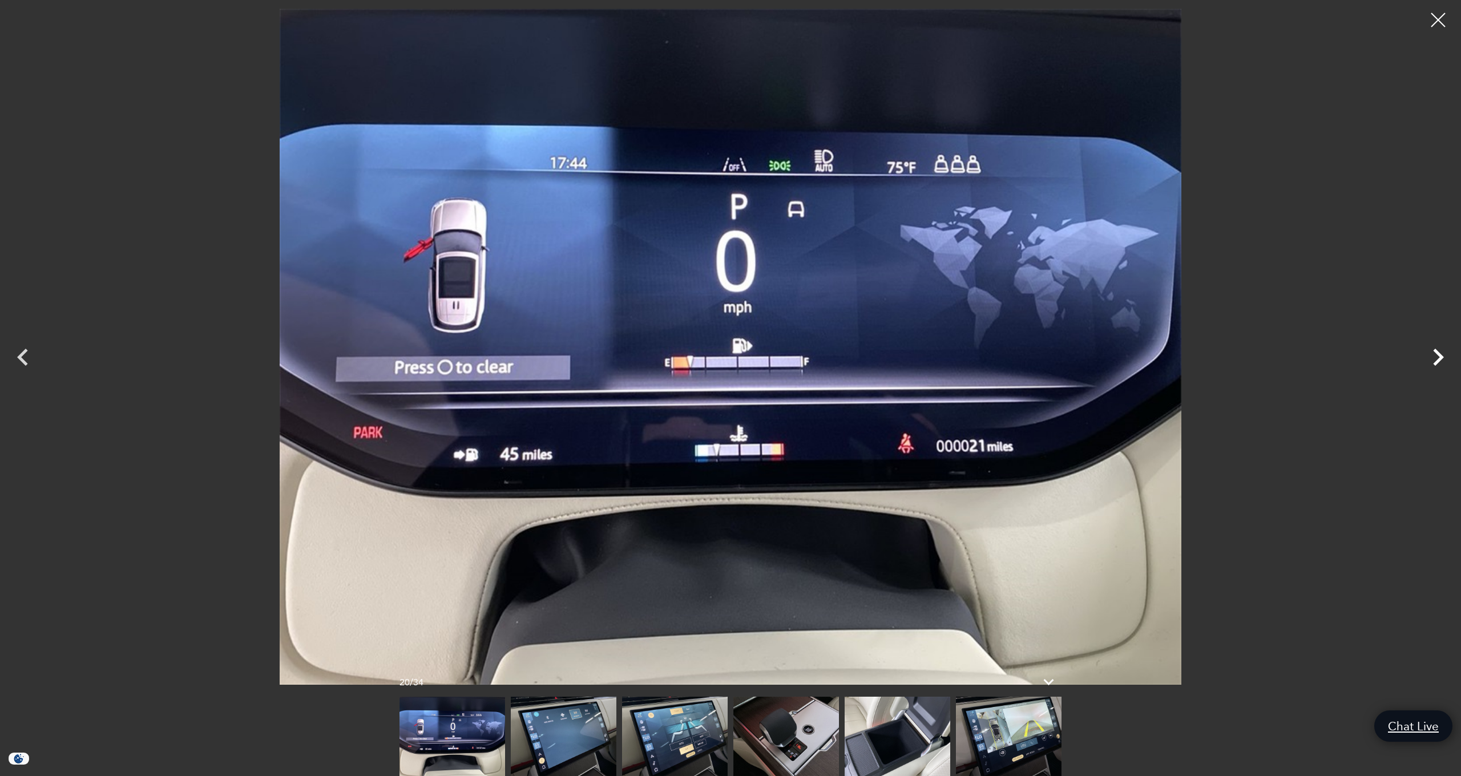
click at [1433, 358] on icon "Next" at bounding box center [1438, 357] width 34 height 34
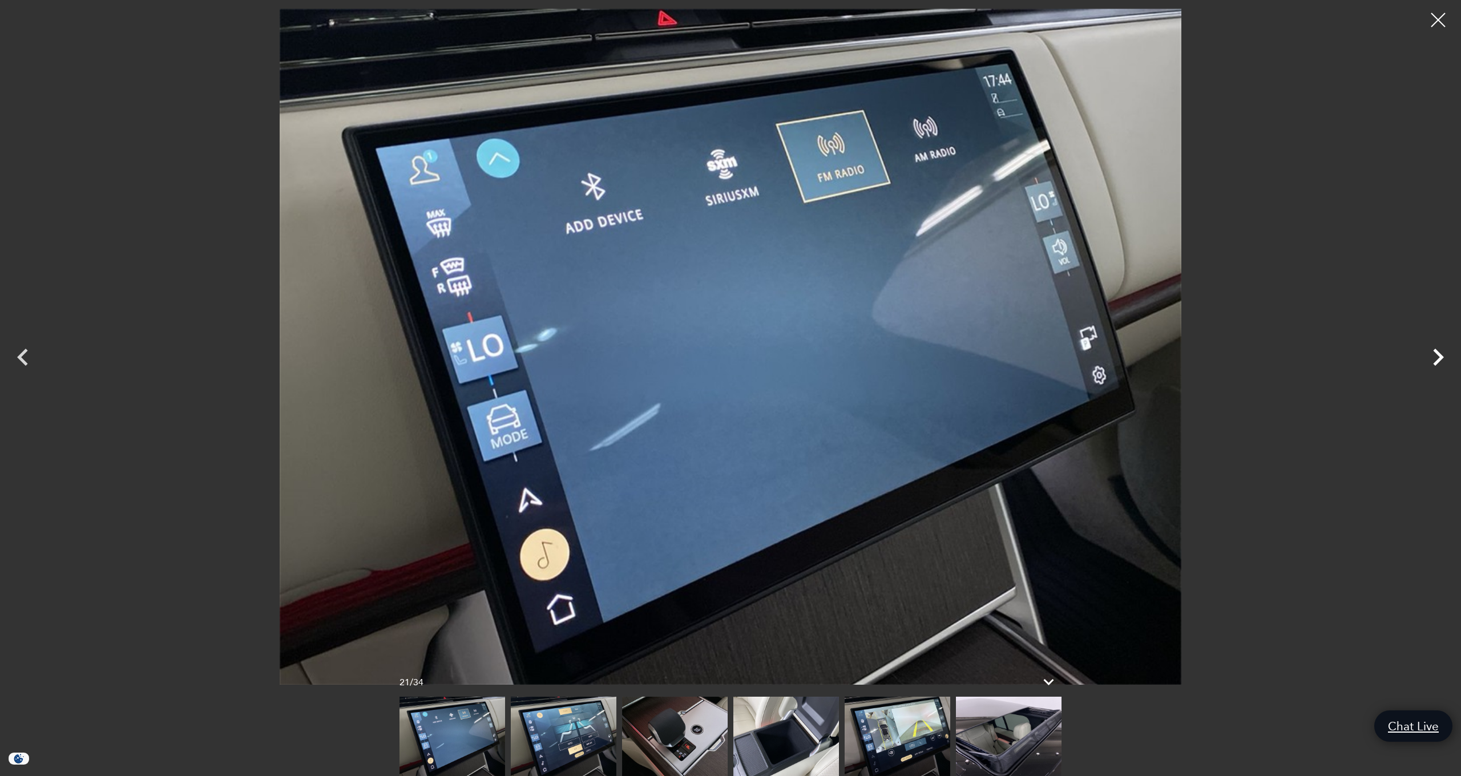
click at [1433, 358] on icon "Next" at bounding box center [1438, 357] width 34 height 34
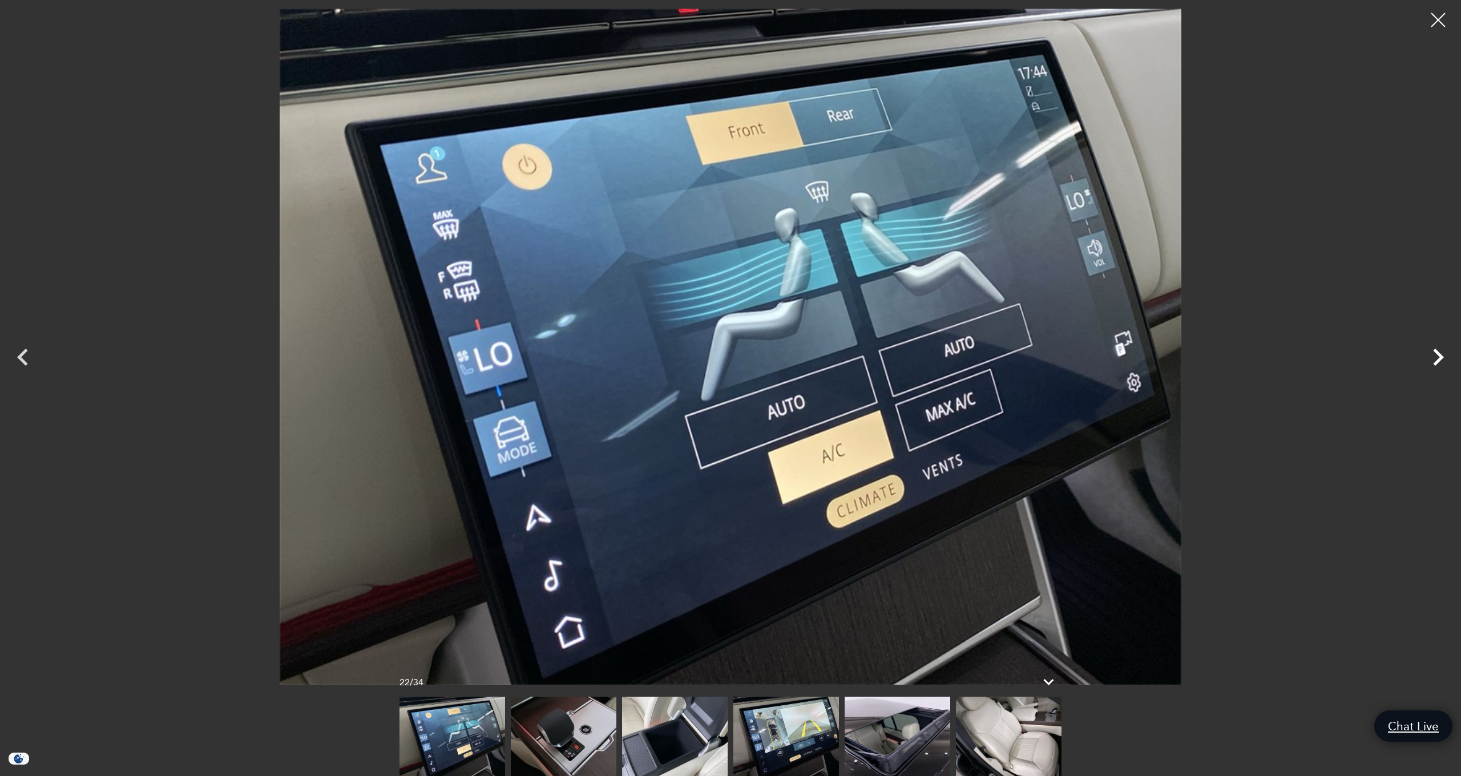
click at [1433, 358] on icon "Next" at bounding box center [1438, 357] width 34 height 34
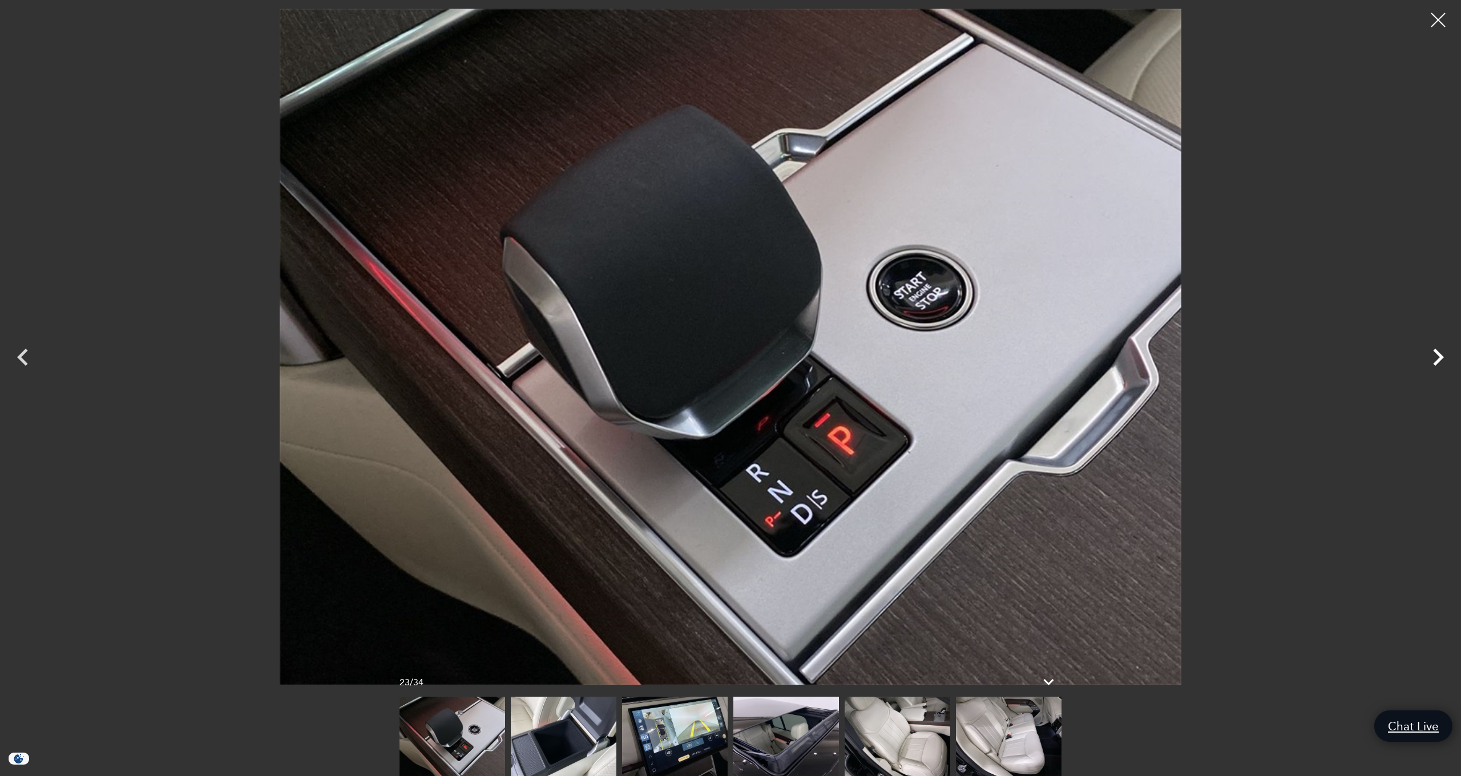
click at [1433, 358] on icon "Next" at bounding box center [1438, 357] width 34 height 34
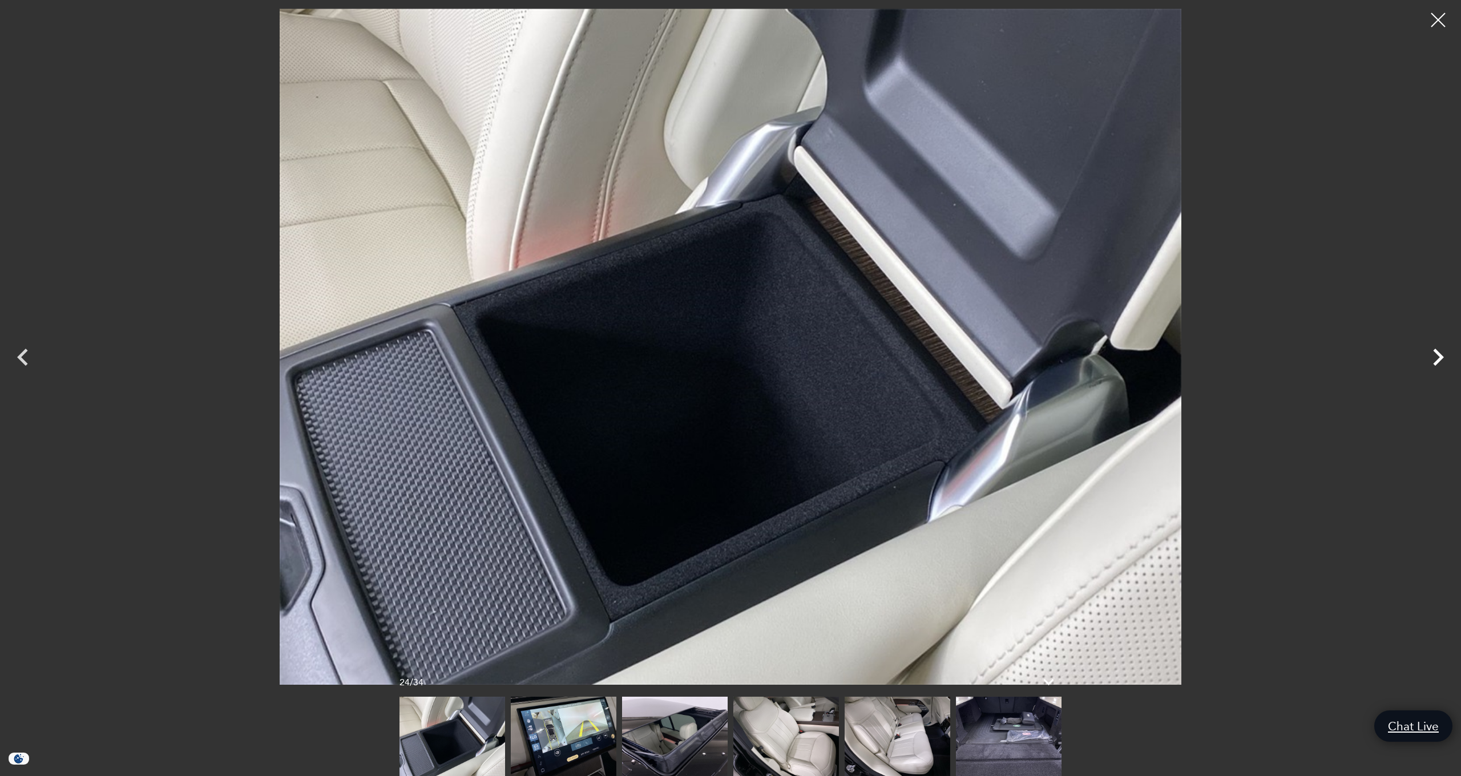
click at [1433, 358] on icon "Next" at bounding box center [1438, 357] width 34 height 34
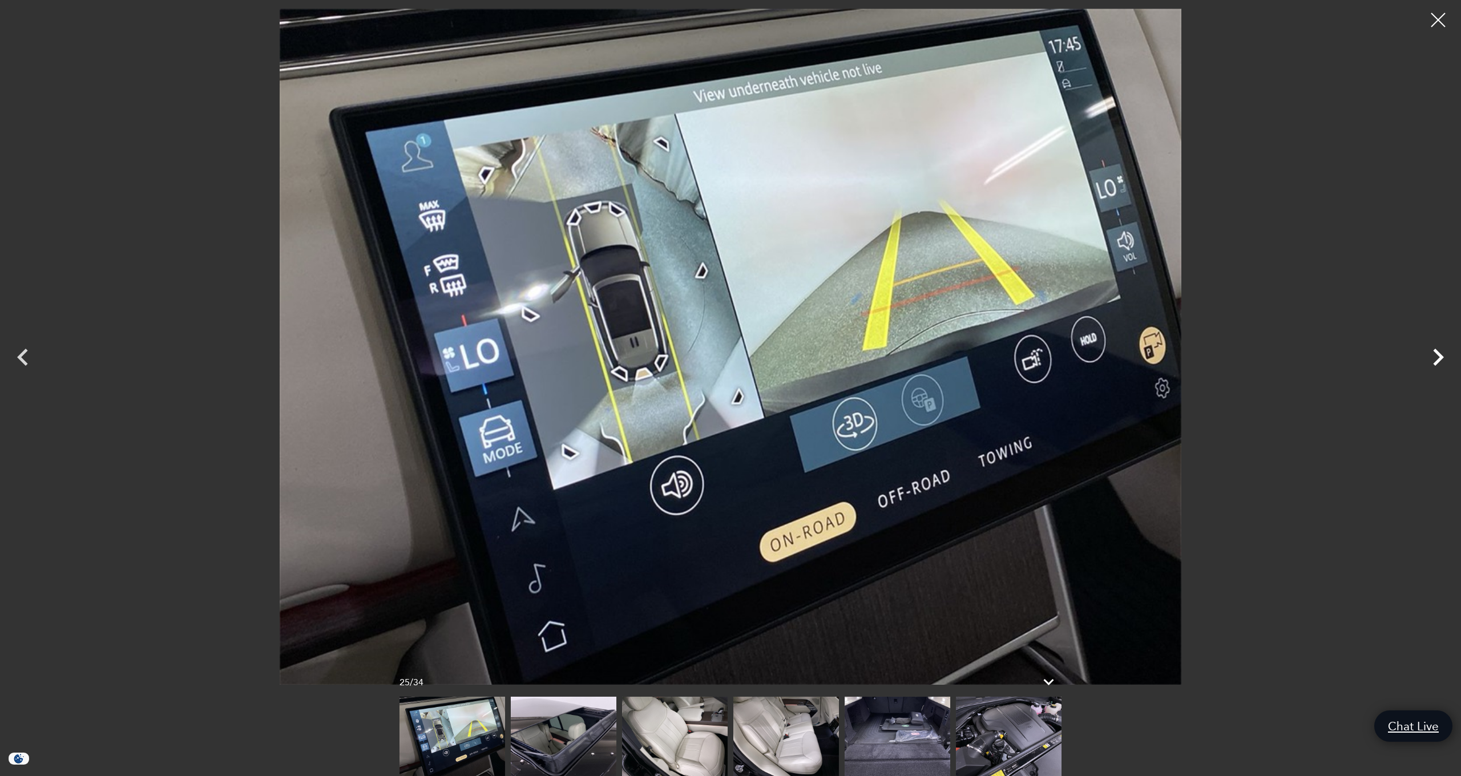
click at [1433, 358] on icon "Next" at bounding box center [1438, 357] width 34 height 34
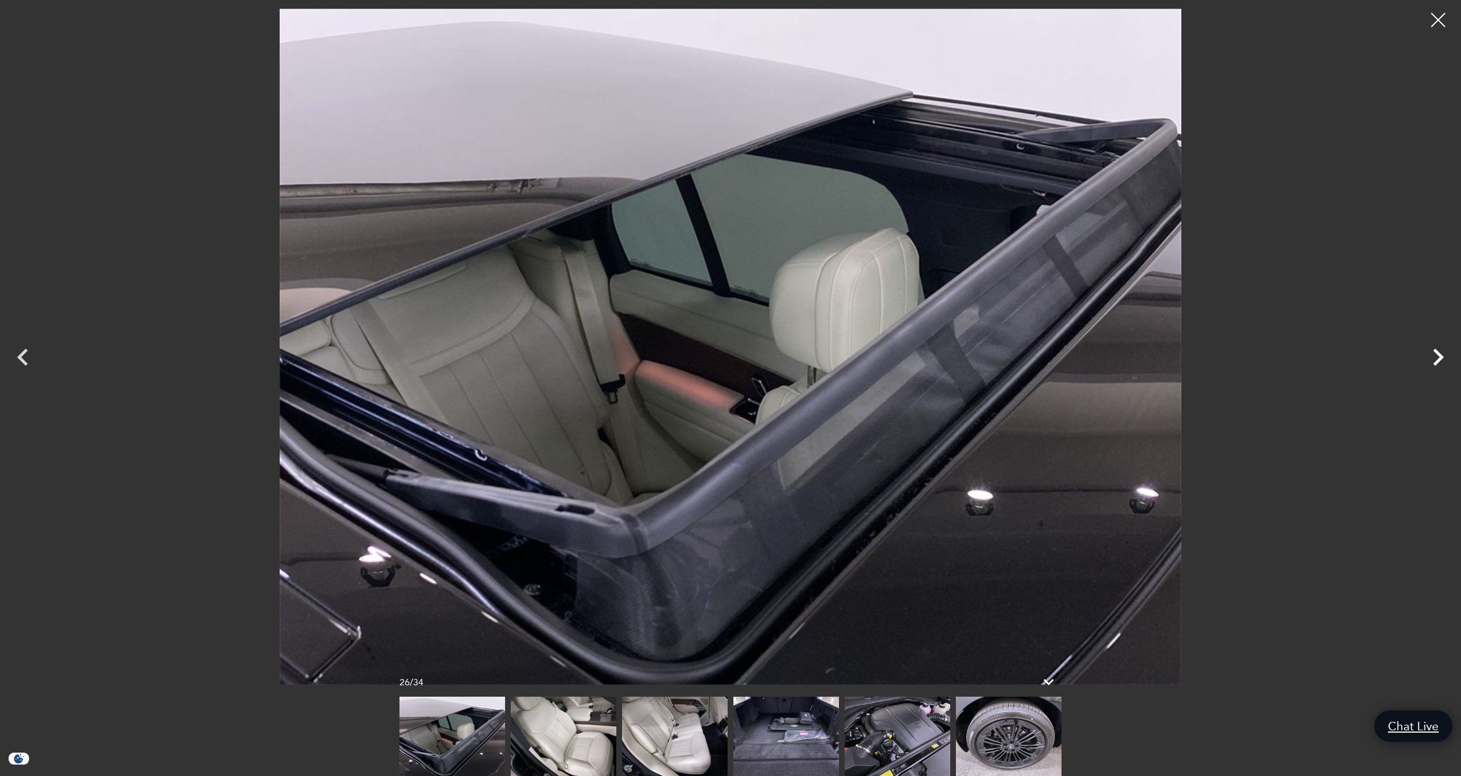
click at [1433, 358] on icon "Next" at bounding box center [1438, 357] width 34 height 34
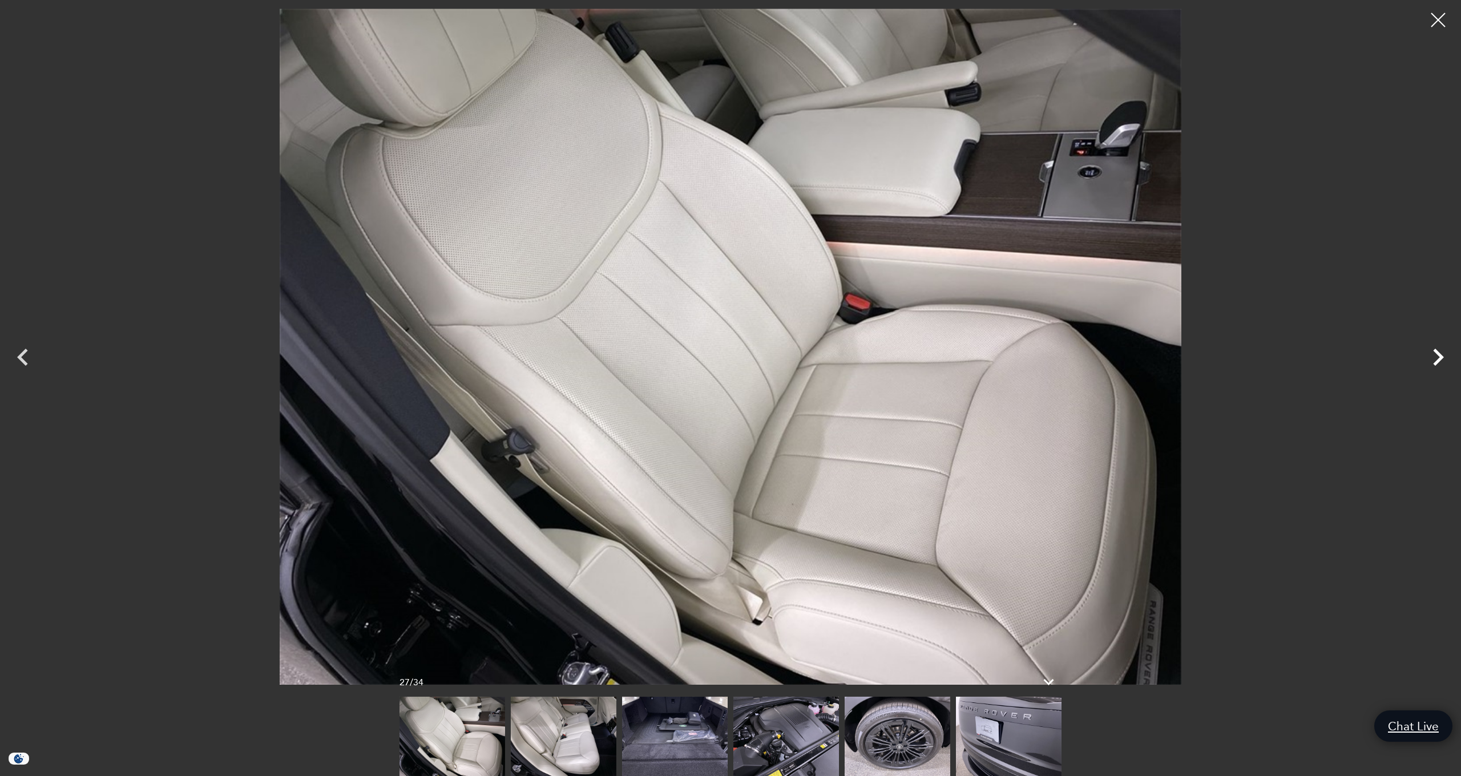
click at [1433, 358] on icon "Next" at bounding box center [1438, 357] width 34 height 34
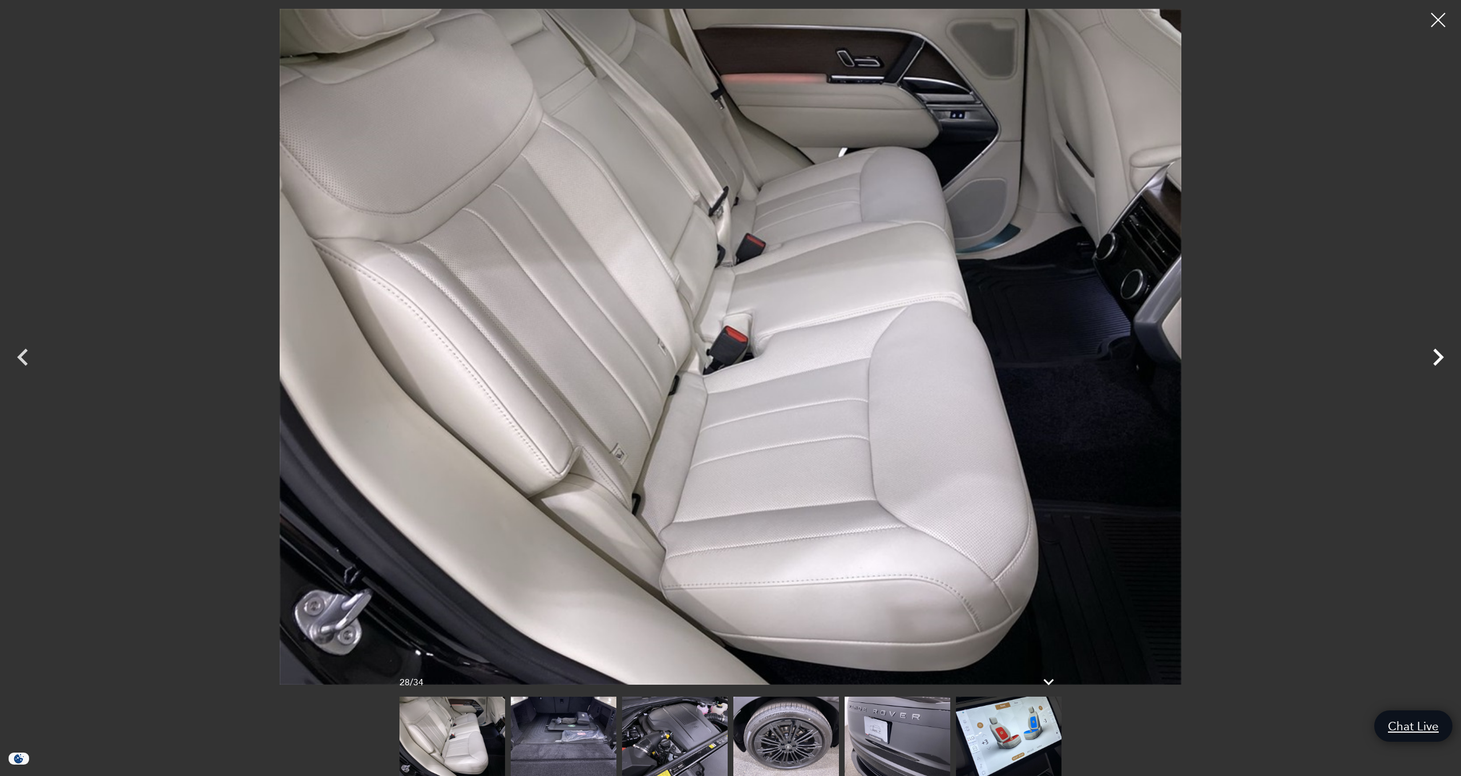
click at [1433, 358] on icon "Next" at bounding box center [1438, 357] width 34 height 34
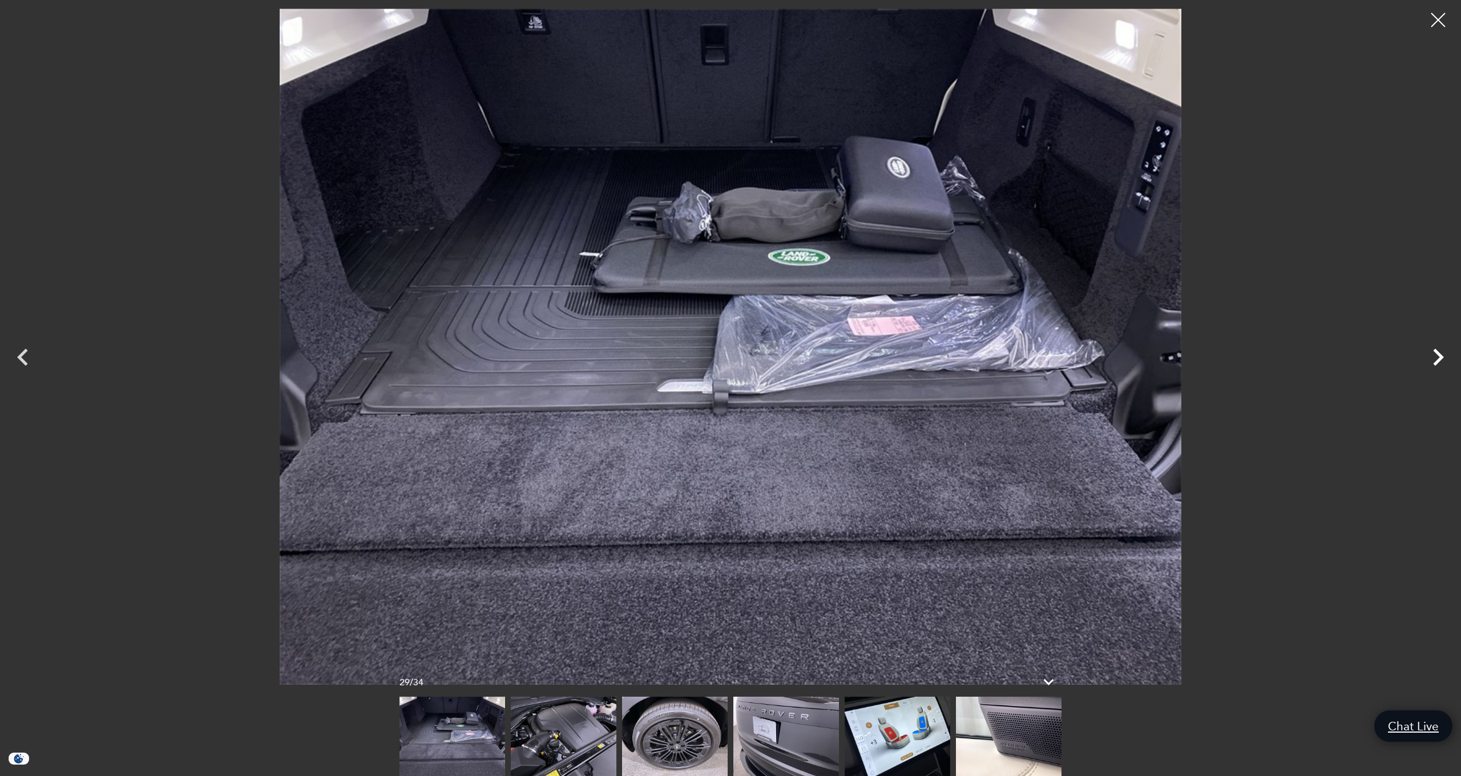
click at [1433, 358] on icon "Next" at bounding box center [1438, 357] width 34 height 34
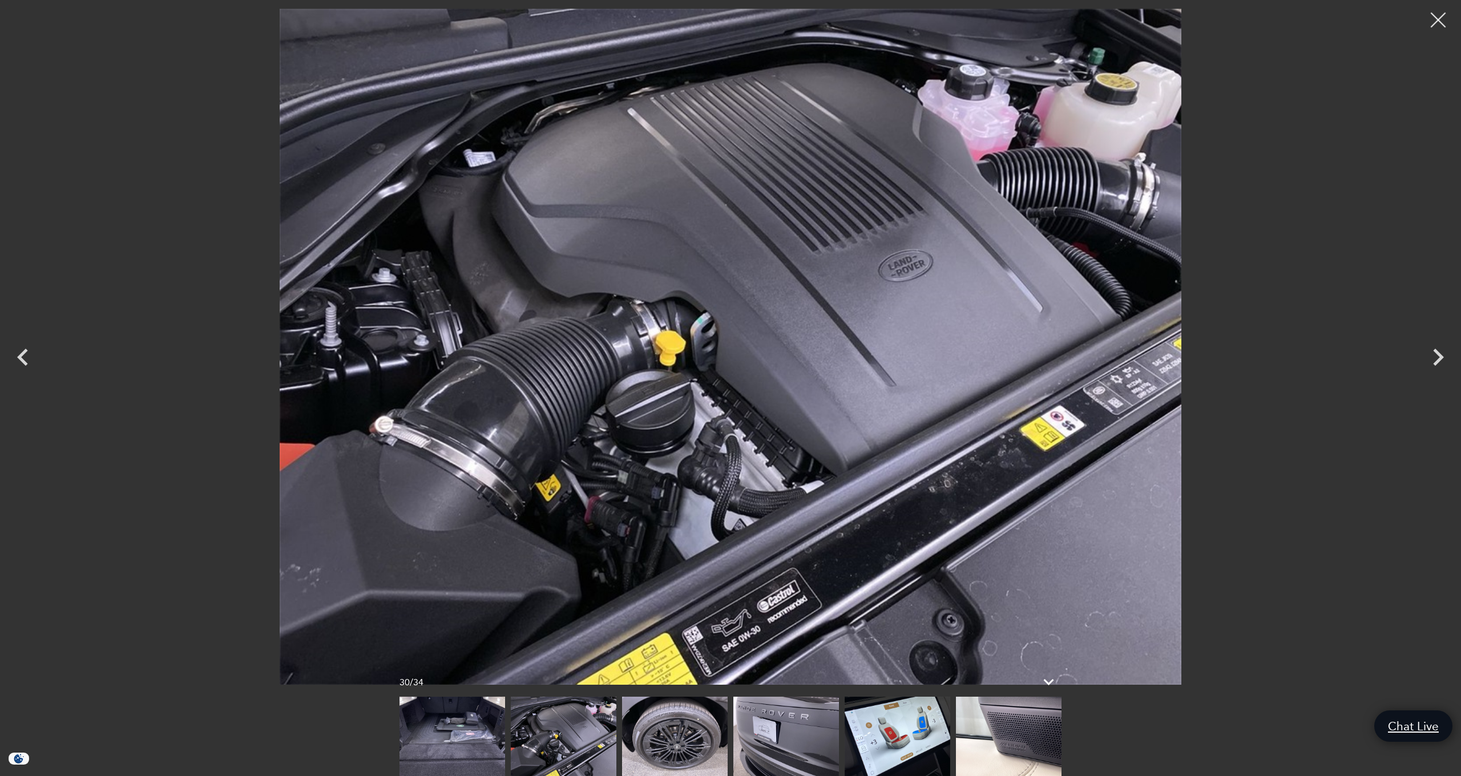
click at [1440, 26] on div at bounding box center [1438, 20] width 30 height 30
